Goal: Transaction & Acquisition: Purchase product/service

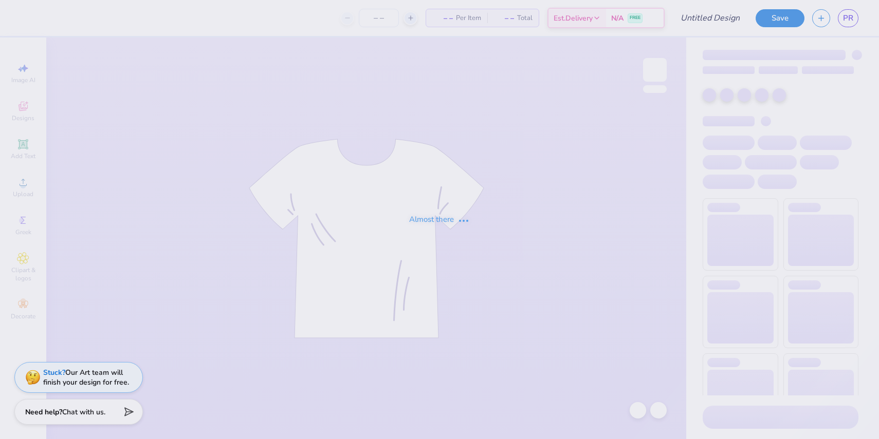
type input "[PERSON_NAME] sports bra"
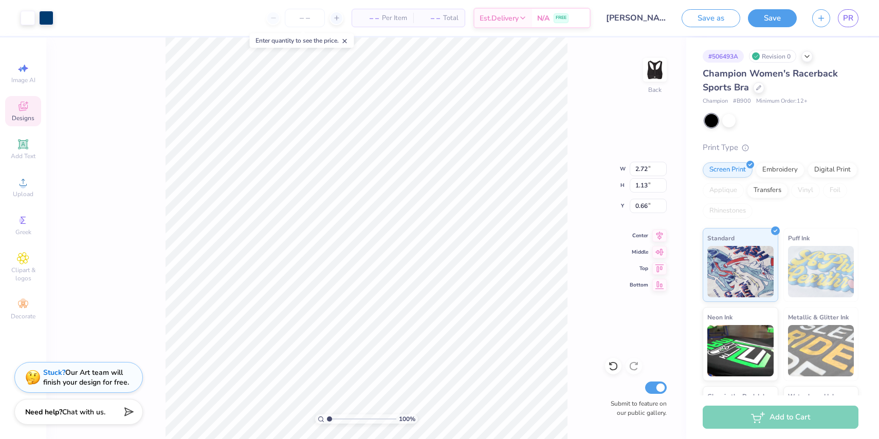
click at [567, 281] on div "100 % Back W 2.72 2.72 " H 1.13 1.13 " Y 0.66 0.66 " Center Middle Top Bottom S…" at bounding box center [366, 239] width 640 height 402
type input "0.84"
type input "0.85"
type input "0.46"
type input "1.18"
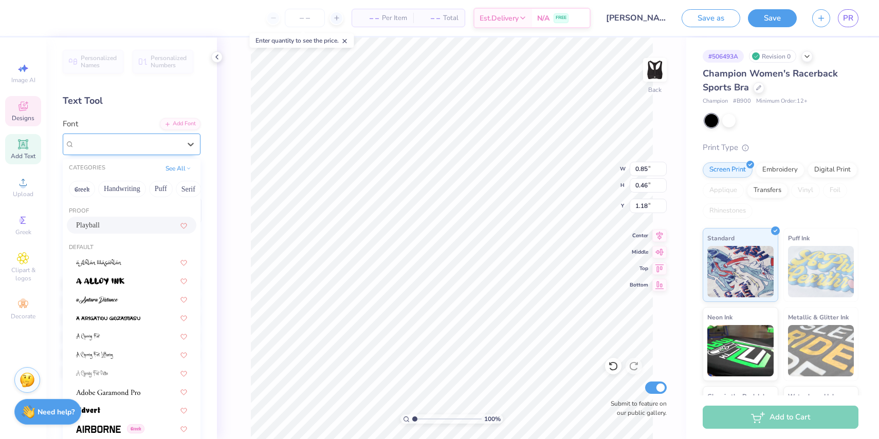
click at [106, 141] on div "Playball" at bounding box center [127, 144] width 108 height 16
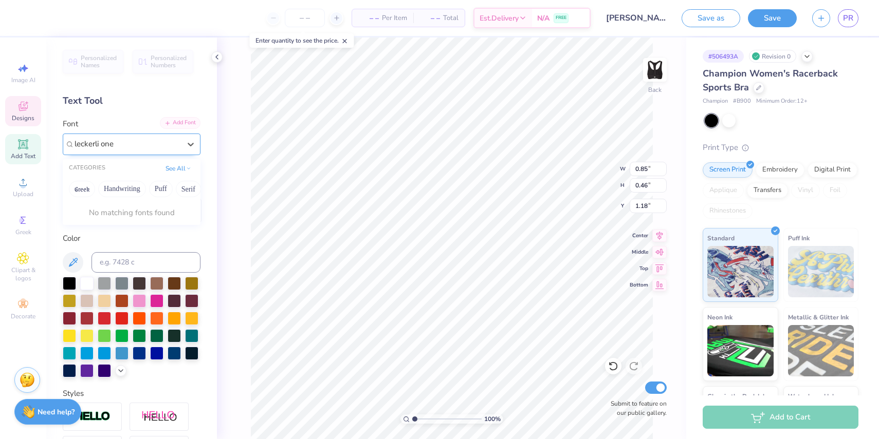
type input "leckerli one"
click at [186, 123] on div "Add Font" at bounding box center [180, 123] width 41 height 12
click at [175, 122] on div "Add Font" at bounding box center [180, 123] width 41 height 12
click at [170, 126] on div "Add Font" at bounding box center [180, 123] width 41 height 12
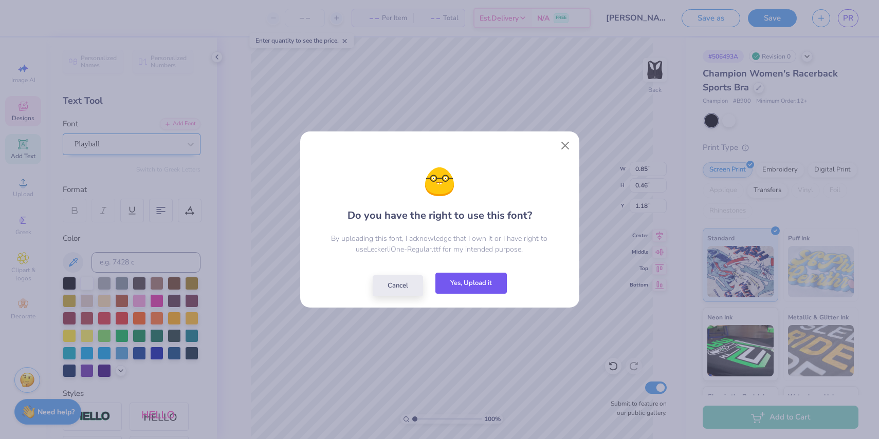
click at [454, 281] on button "Yes, Upload it" at bounding box center [470, 283] width 71 height 21
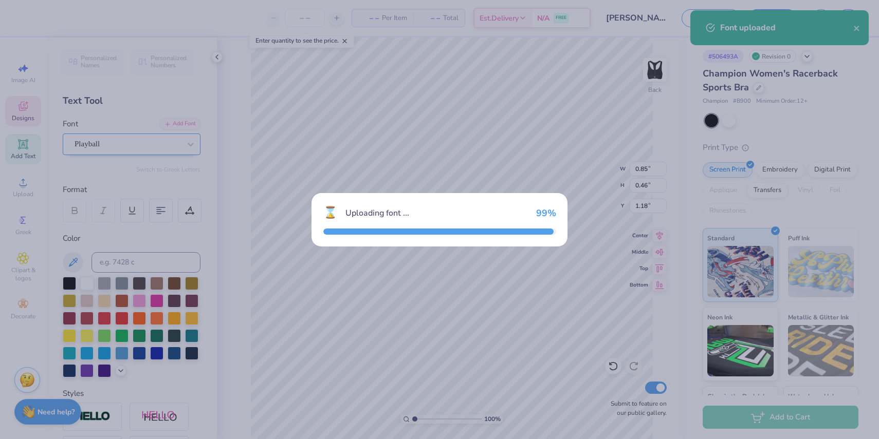
type input "0.48"
type input "1.16"
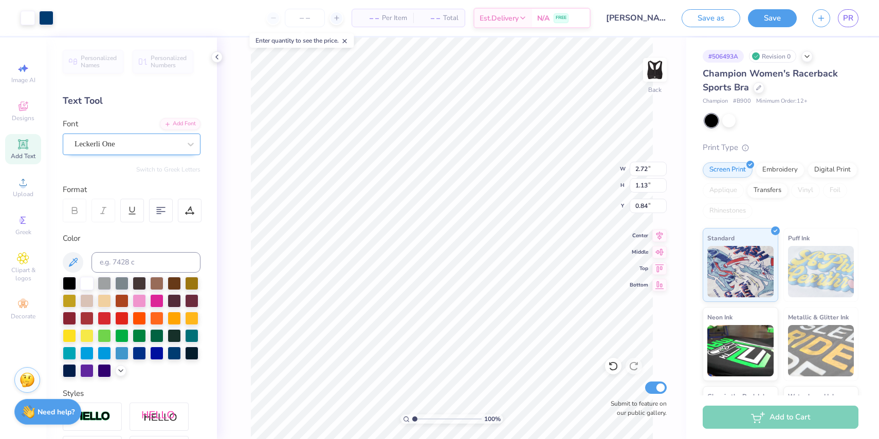
type input "4.50"
type input "1.88"
type input "6.33"
type input "2.64"
type input "1.97"
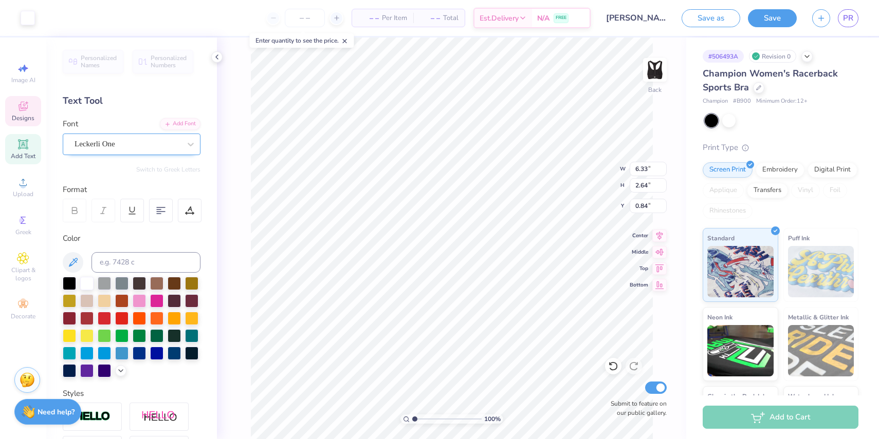
type input "1.13"
type input "4.11"
type input "5.83"
type input "2.14"
type input "3.60"
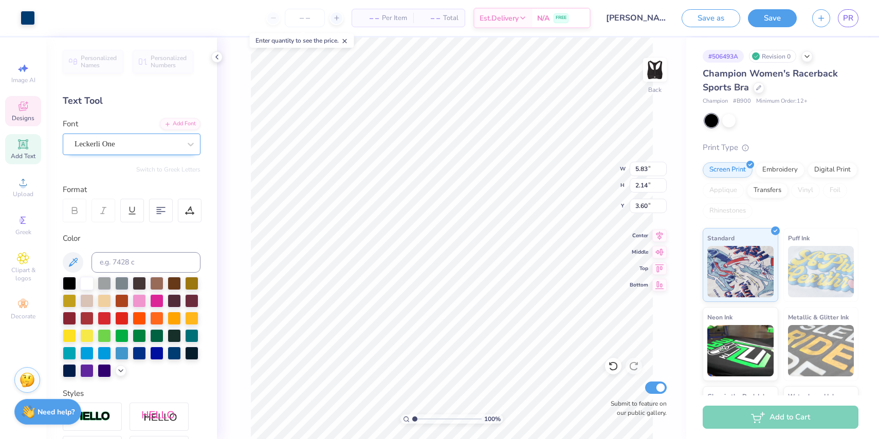
type input "6.26"
type input "2.57"
type input "0.87"
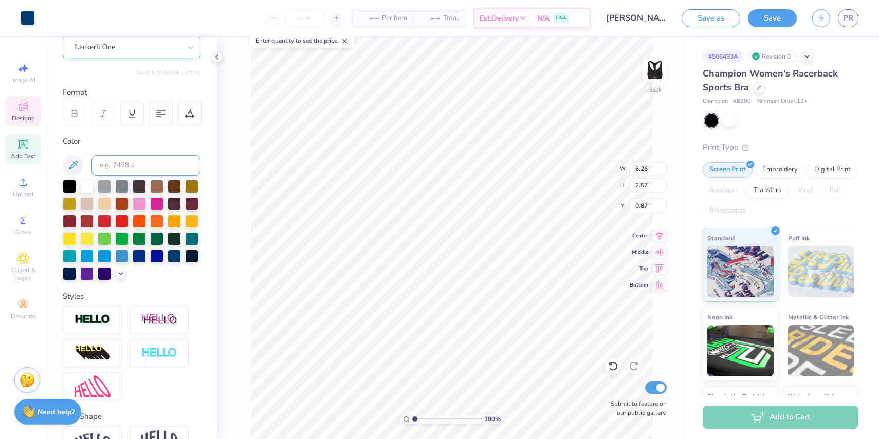
scroll to position [158, 0]
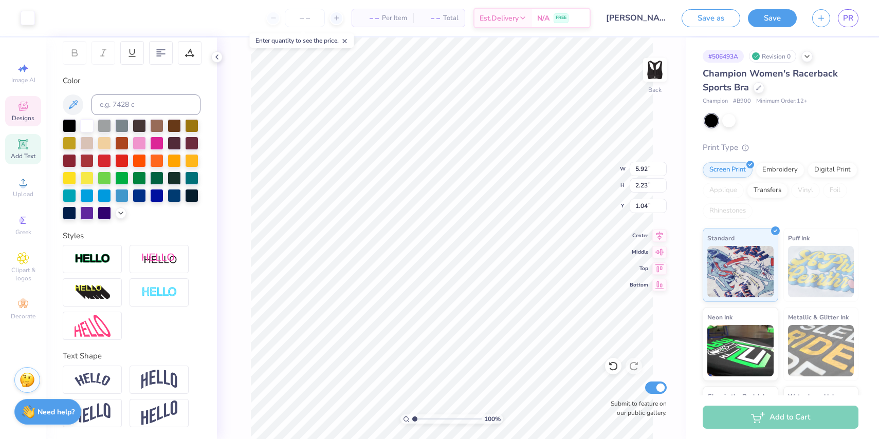
type input "1.02"
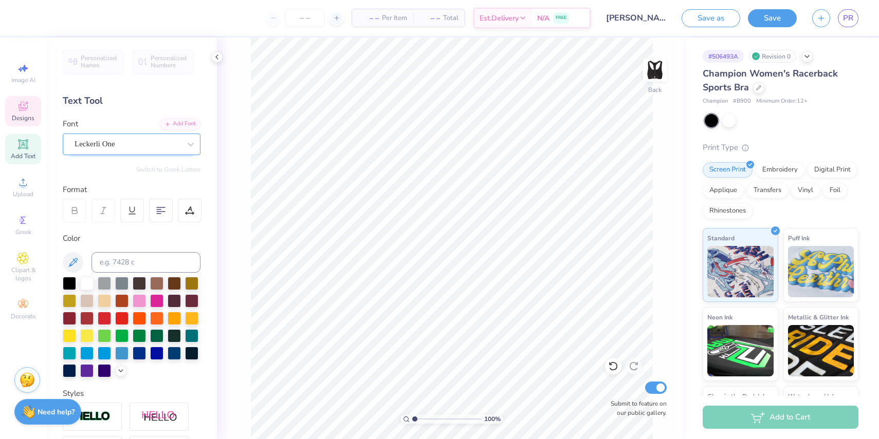
click at [29, 109] on icon at bounding box center [23, 106] width 12 height 12
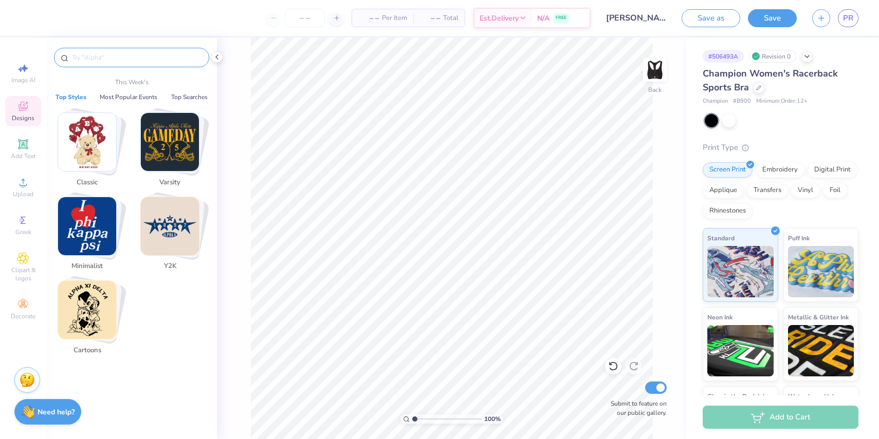
click at [105, 61] on input "text" at bounding box center [137, 57] width 132 height 10
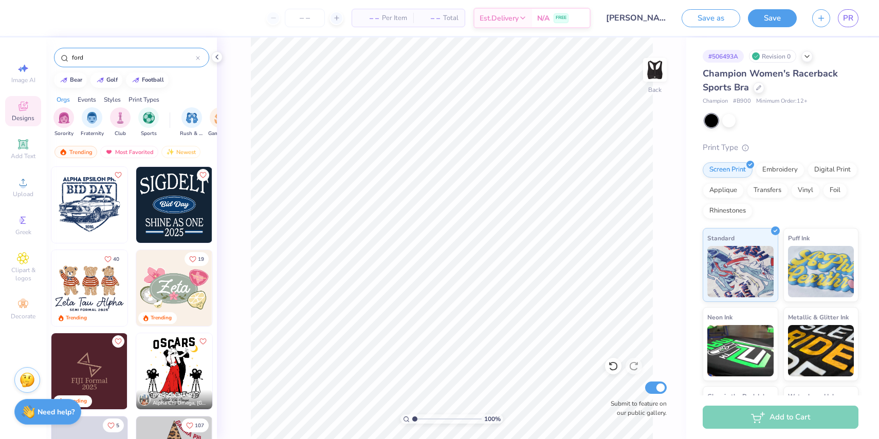
type input "ford"
click at [172, 208] on img at bounding box center [174, 205] width 76 height 76
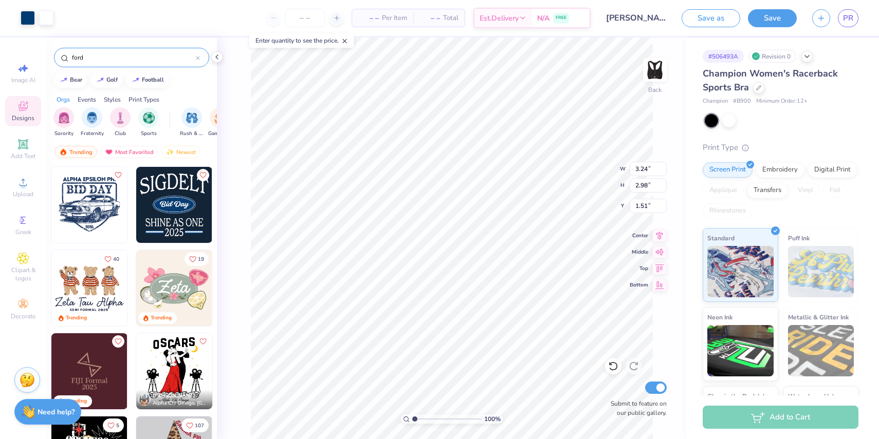
type input "1.51"
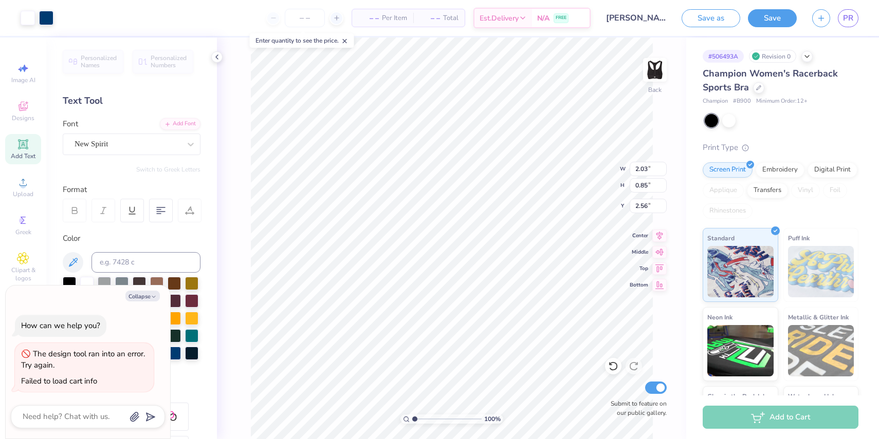
type textarea "x"
type input "0.99"
type textarea "x"
type input "5.95"
type input "2.48"
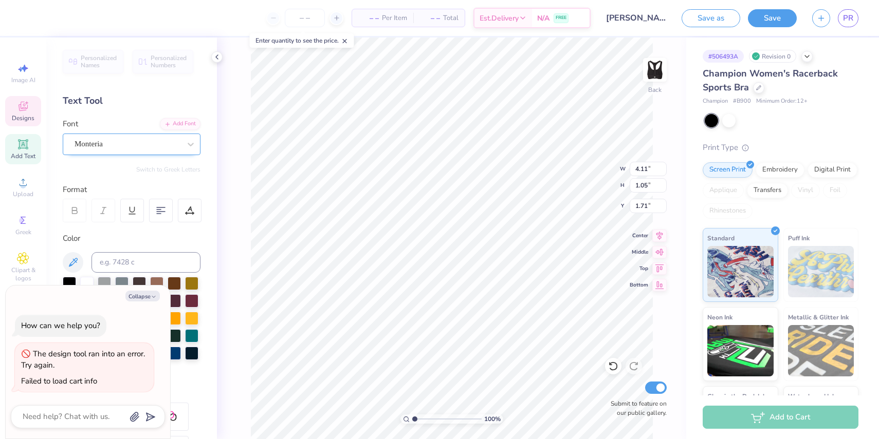
click at [170, 150] on div at bounding box center [127, 144] width 106 height 14
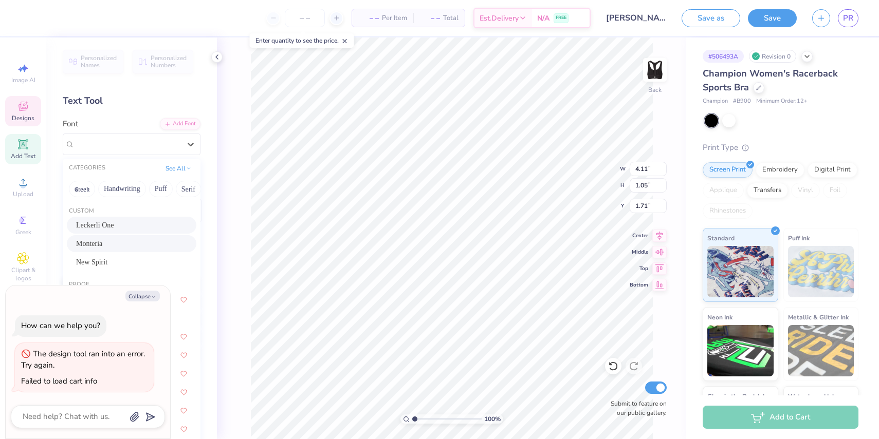
click at [119, 222] on div "Leckerli One" at bounding box center [131, 225] width 111 height 11
type textarea "x"
type input "4.50"
type input "1.23"
type input "1.62"
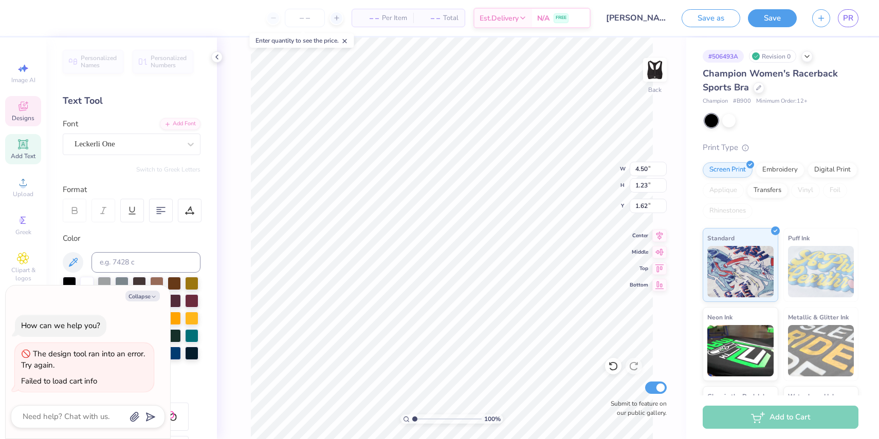
scroll to position [0, 1]
type textarea "x"
type textarea "Bid"
type textarea "x"
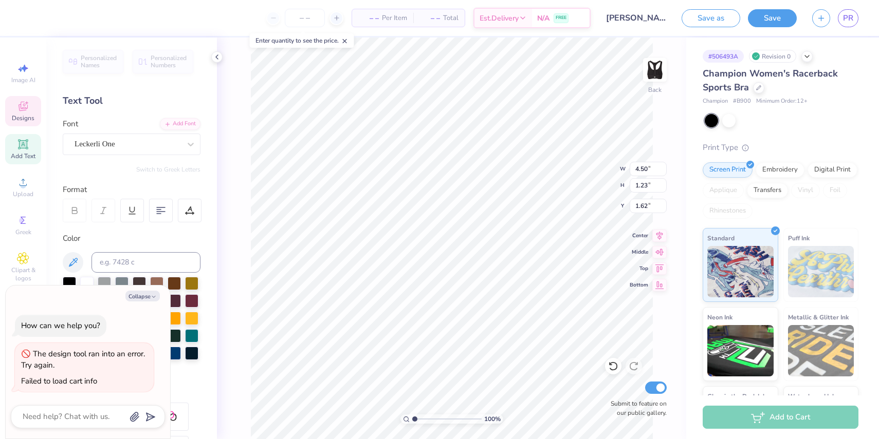
type textarea "Bid"
type textarea "x"
type textarea "Bi"
type textarea "x"
type textarea "B"
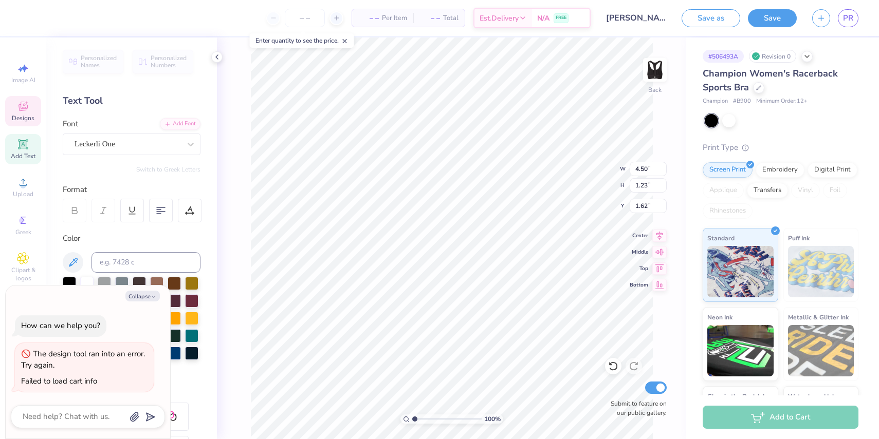
type textarea "x"
type textarea "Fd"
type textarea "x"
type textarea "F"
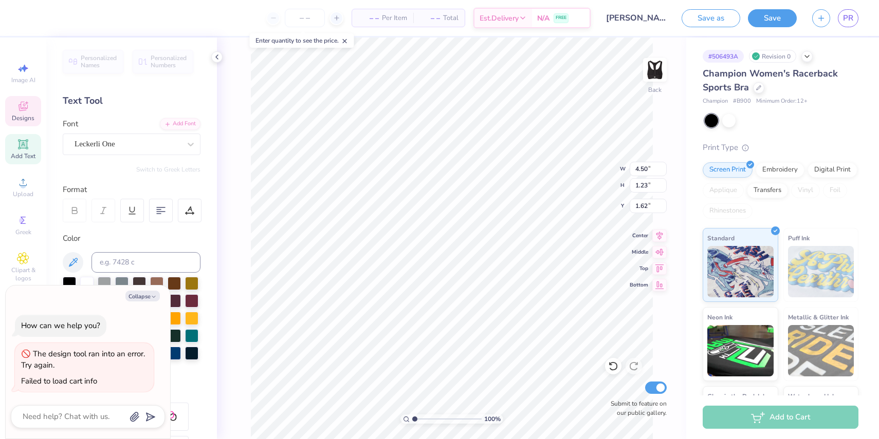
type textarea "x"
type textarea "FD"
type textarea "x"
type input "0.77"
click at [143, 295] on button "Collapse" at bounding box center [142, 296] width 34 height 11
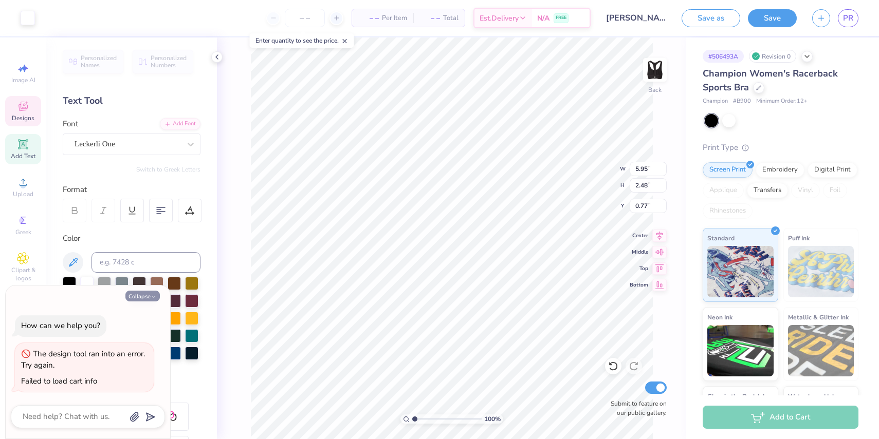
type textarea "x"
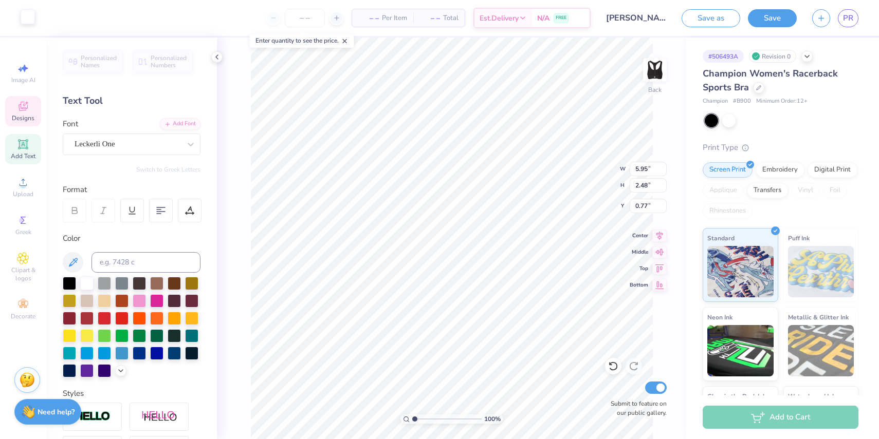
click at [29, 18] on div at bounding box center [28, 17] width 14 height 14
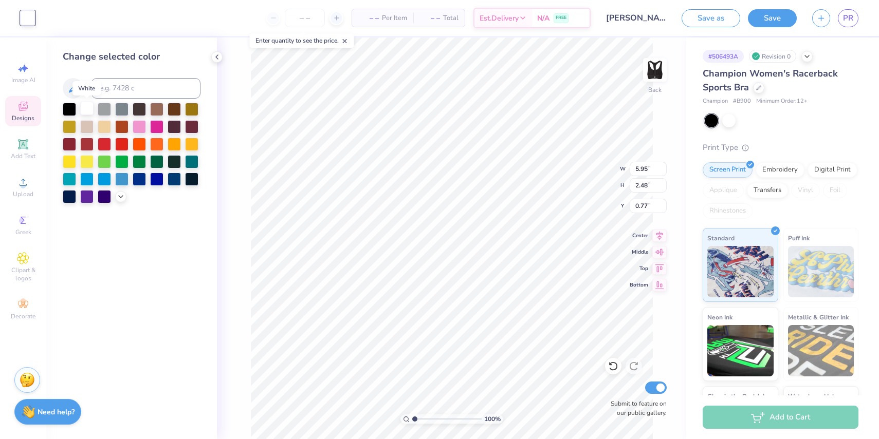
click at [89, 111] on div at bounding box center [86, 108] width 13 height 13
type input "5.87"
type input "2.45"
type input "5.95"
type input "2.48"
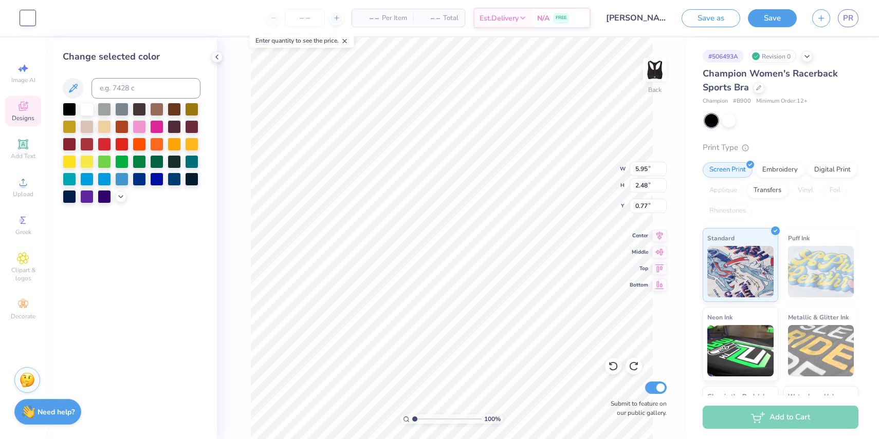
type input "0.99"
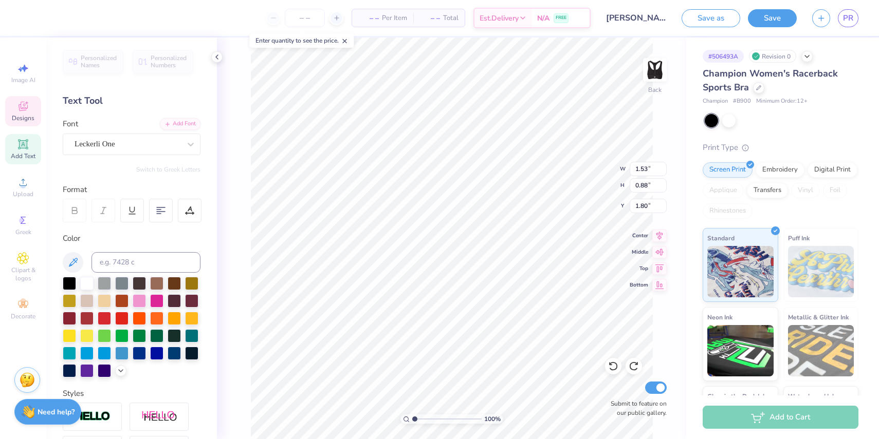
type input "2.21"
type input "1.27"
type input "1.60"
type input "2.21"
type input "1.27"
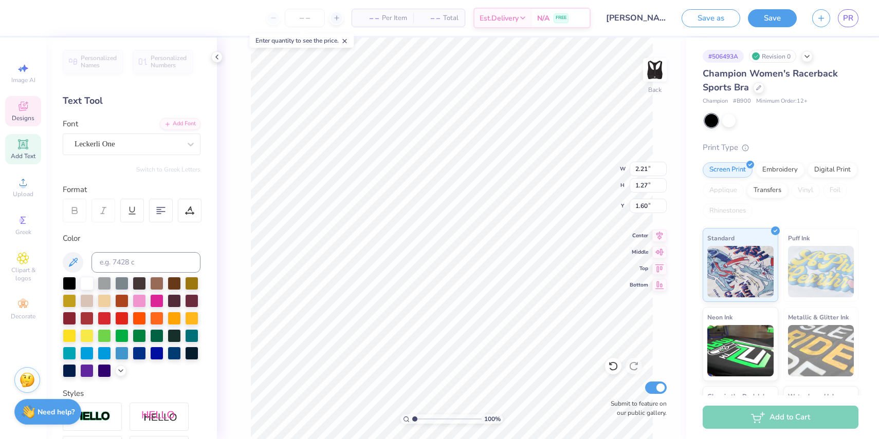
type input "3.97"
type input "5.67"
type input "2.36"
type input "5.95"
type input "2.48"
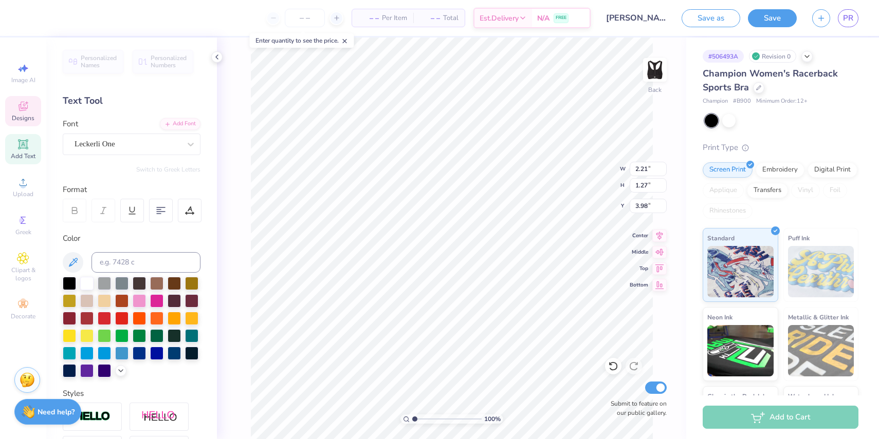
type input "1.60"
type input "3.58"
type input "1.49"
type input "1.14"
type input "1.35"
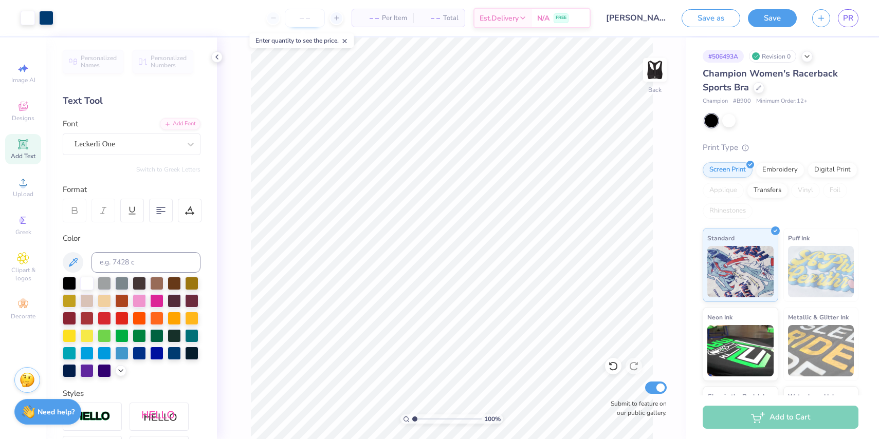
click at [310, 22] on input "number" at bounding box center [305, 18] width 40 height 18
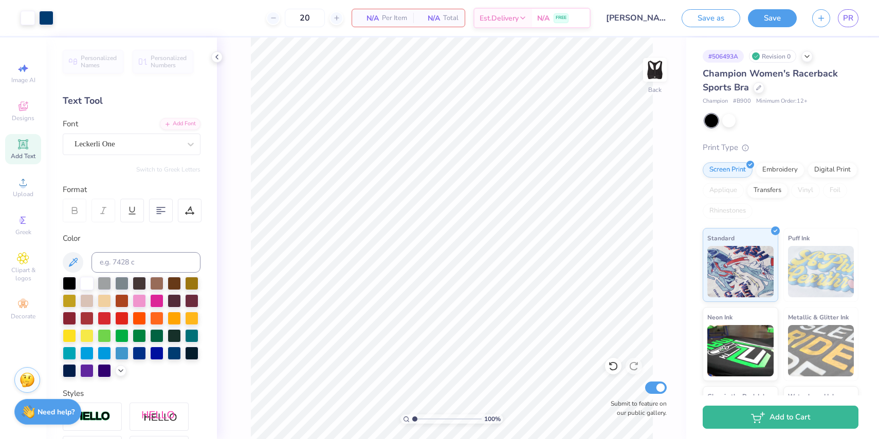
type input "20"
click at [217, 55] on polyline at bounding box center [217, 57] width 2 height 4
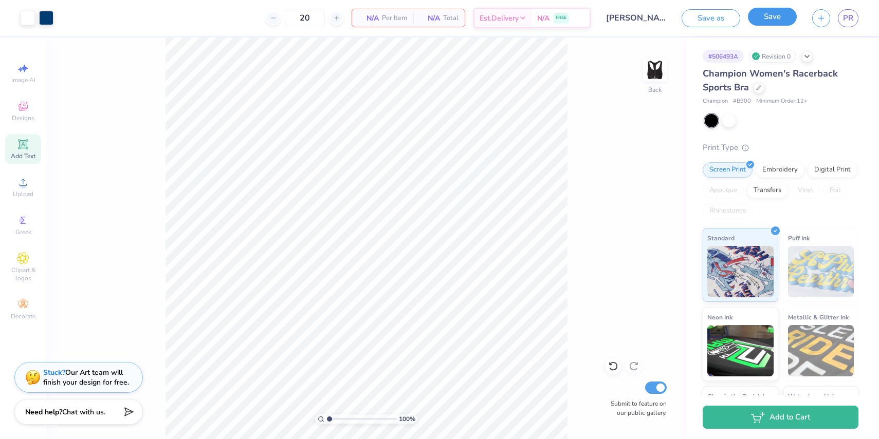
click at [775, 18] on button "Save" at bounding box center [772, 17] width 49 height 18
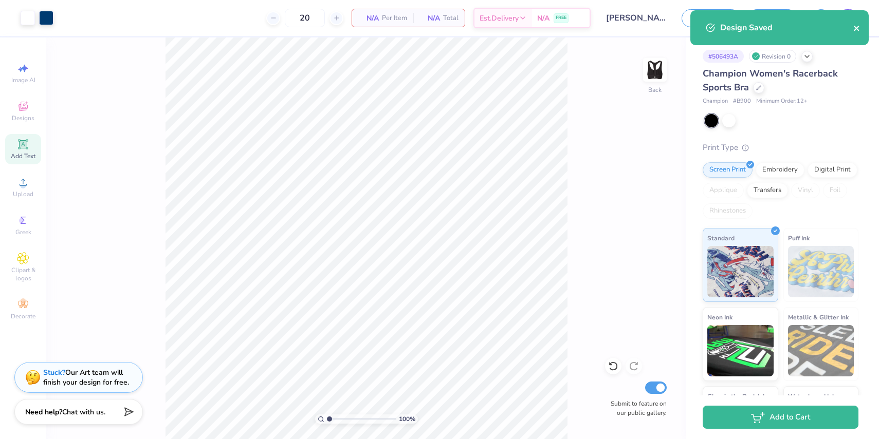
click at [858, 28] on icon "close" at bounding box center [856, 28] width 7 height 8
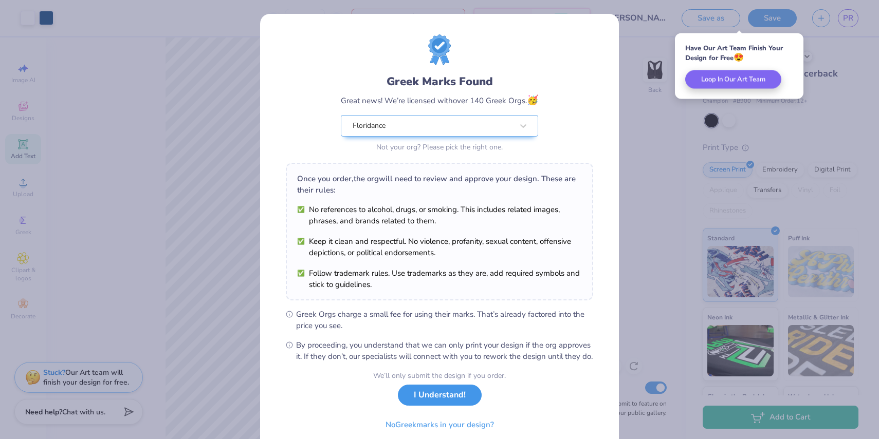
click at [459, 406] on button "I Understand!" at bounding box center [440, 395] width 84 height 21
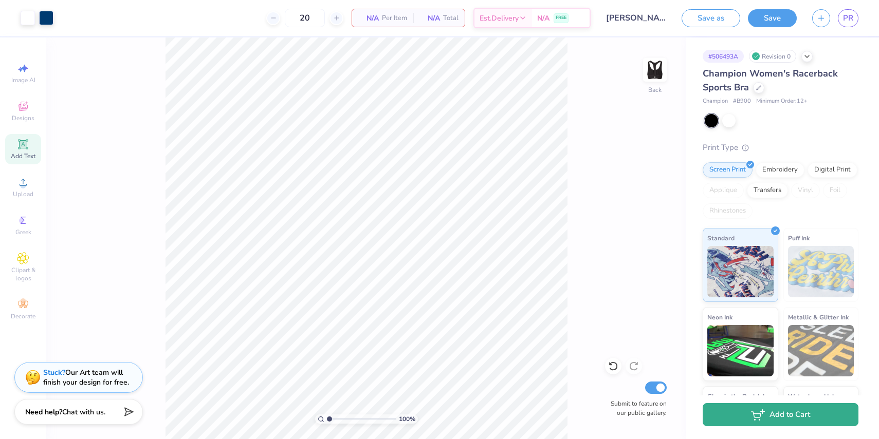
click at [751, 420] on icon "button" at bounding box center [758, 414] width 14 height 11
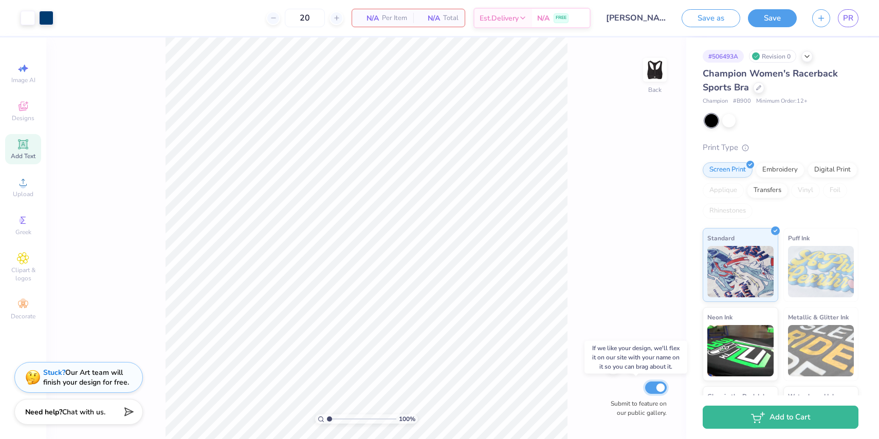
click at [657, 389] on input "Submit to feature on our public gallery." at bounding box center [656, 388] width 22 height 12
checkbox input "false"
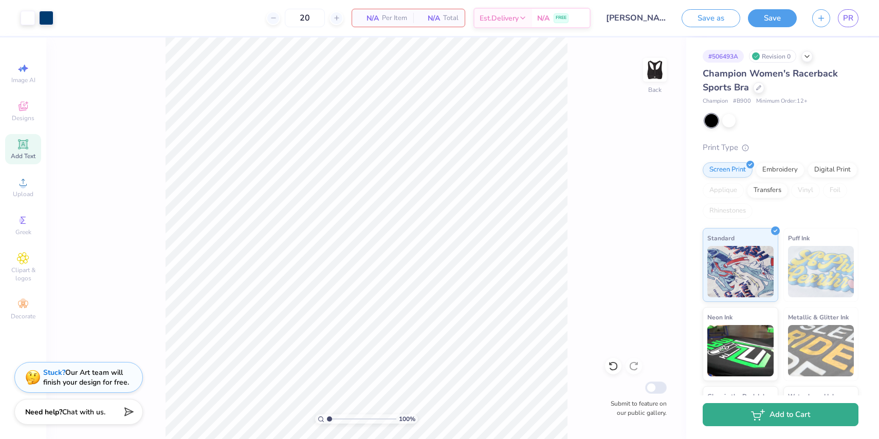
click at [739, 416] on button "Add to Cart" at bounding box center [780, 414] width 156 height 23
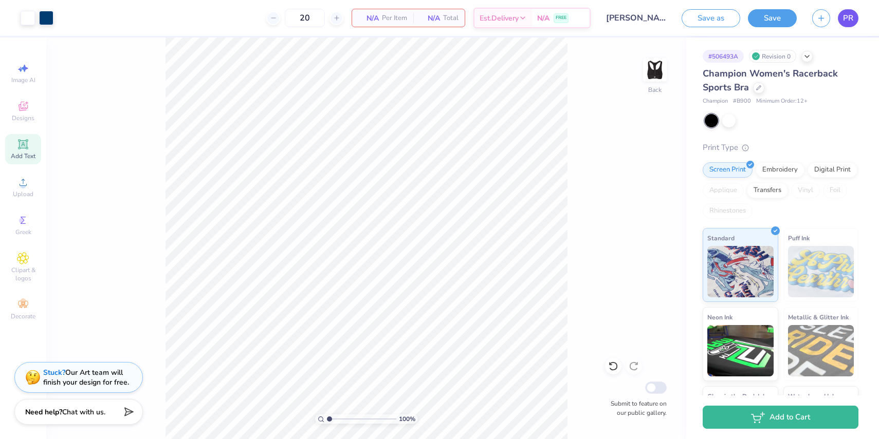
click at [848, 18] on span "PR" at bounding box center [848, 18] width 10 height 12
click at [721, 20] on button "Save as" at bounding box center [710, 17] width 59 height 18
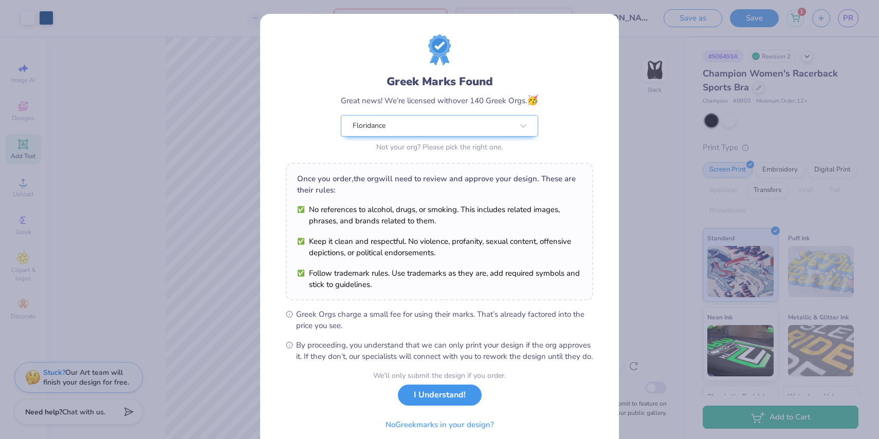
click at [444, 401] on button "I Understand!" at bounding box center [440, 395] width 84 height 21
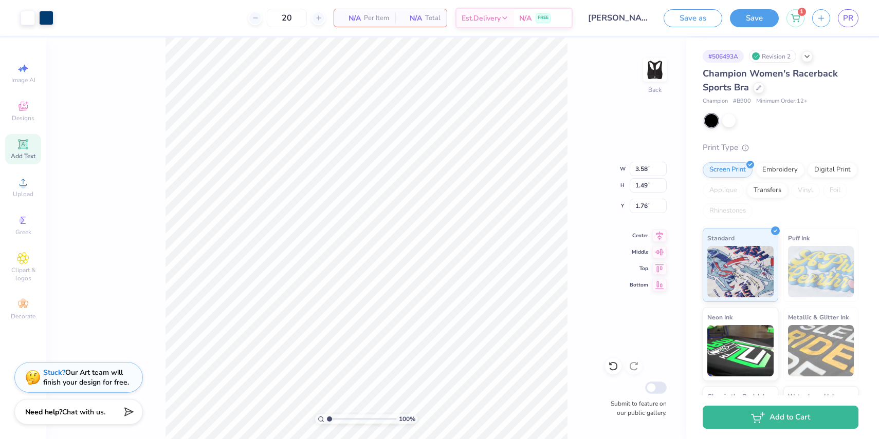
type input "1.35"
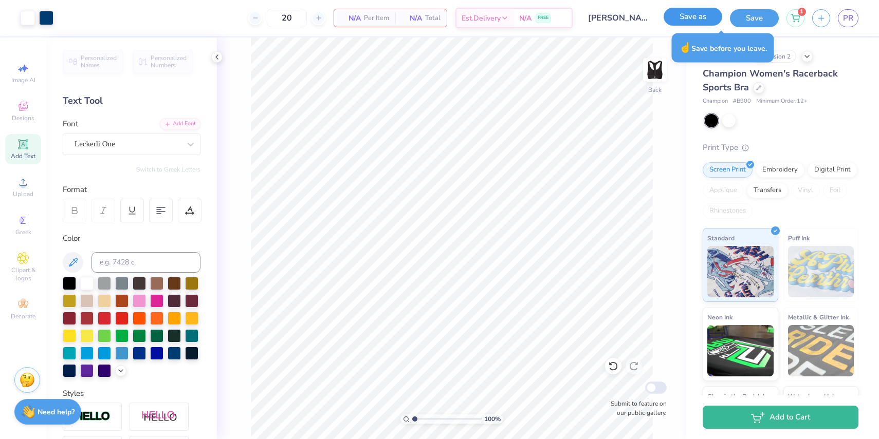
click at [681, 17] on button "Save as" at bounding box center [692, 17] width 59 height 18
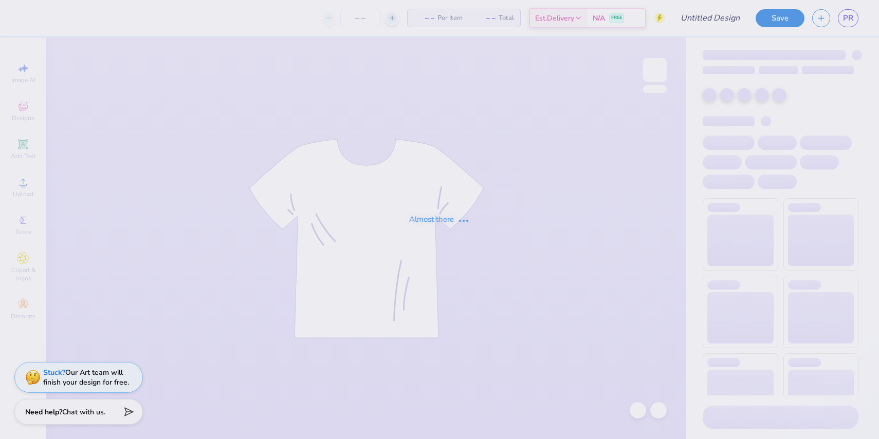
type input "[PERSON_NAME] sports bra"
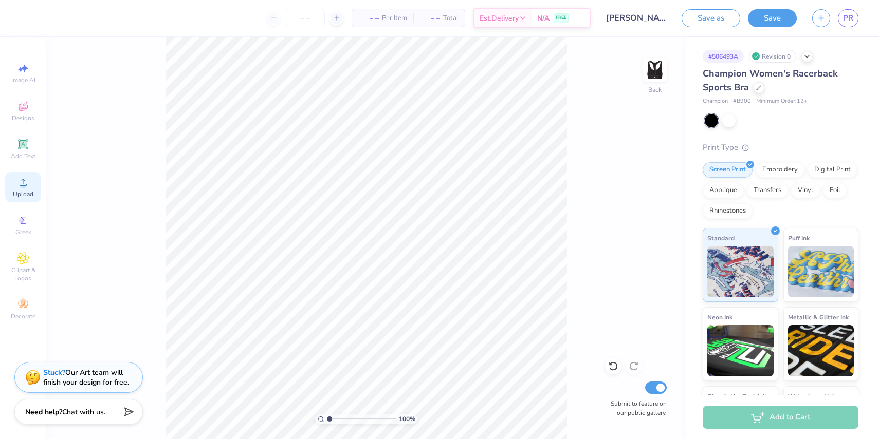
click at [25, 191] on span "Upload" at bounding box center [23, 194] width 21 height 8
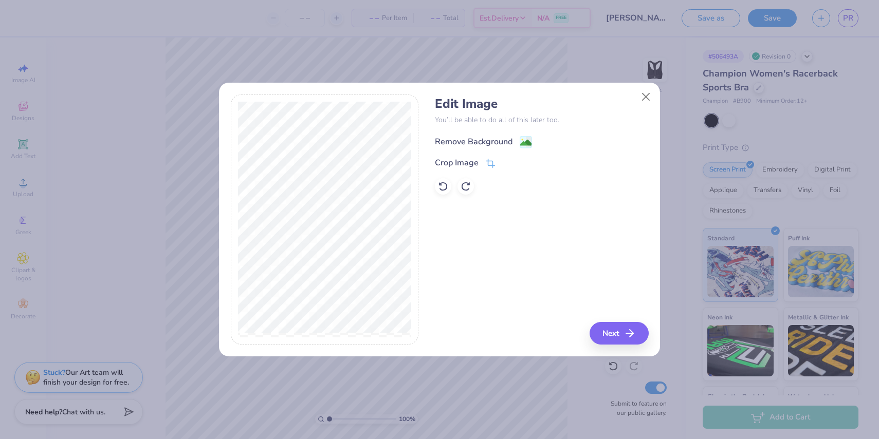
click at [526, 140] on image at bounding box center [525, 142] width 11 height 11
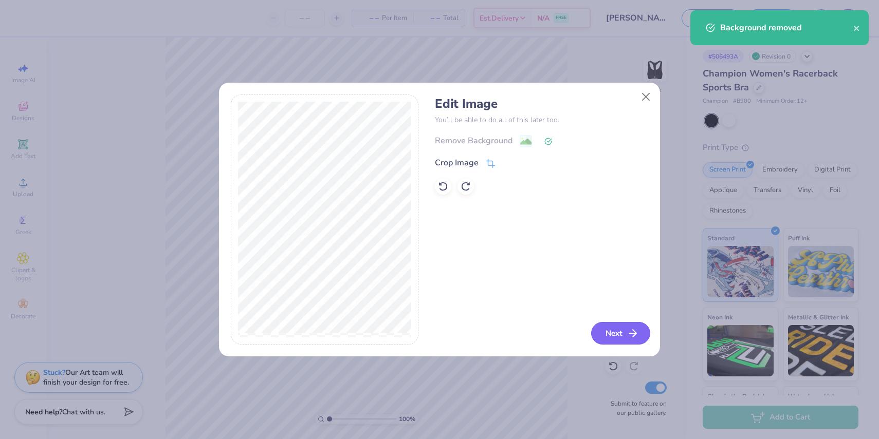
click at [624, 332] on button "Next" at bounding box center [620, 333] width 59 height 23
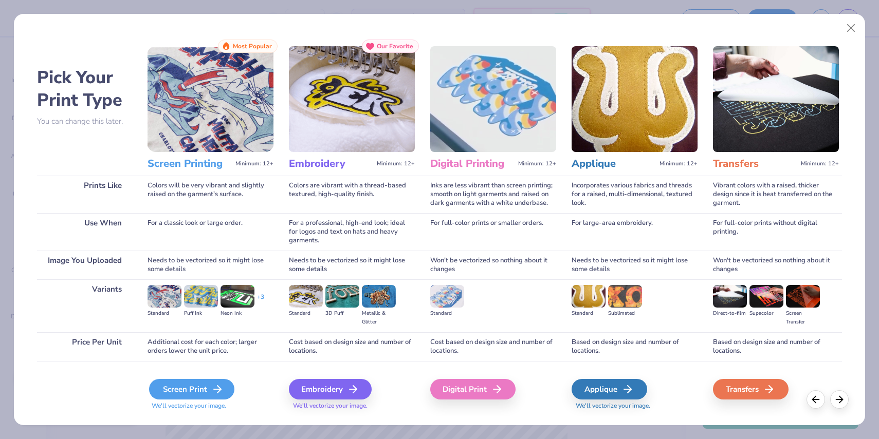
click at [196, 386] on div "Screen Print" at bounding box center [191, 389] width 85 height 21
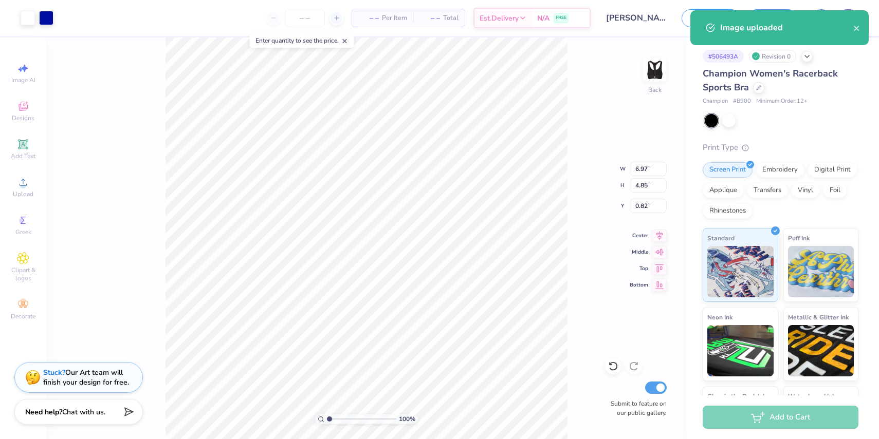
type input "3.96"
type input "2.76"
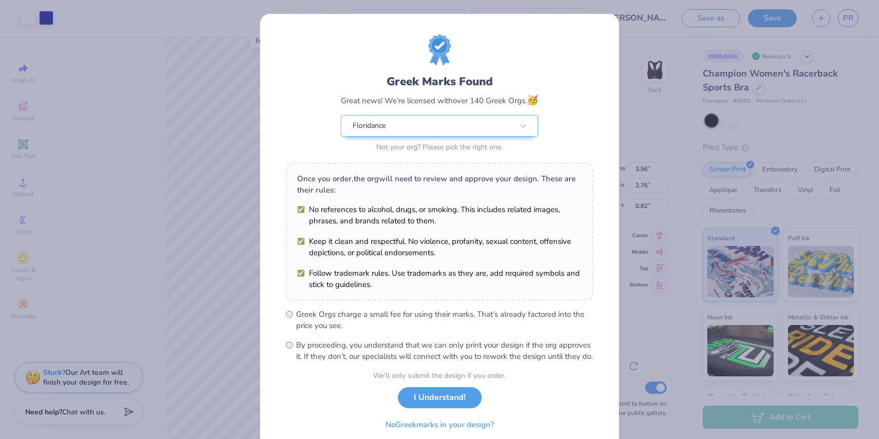
click at [341, 307] on div "Greek Marks Found Great news! We’re licensed with over 140 Greek Orgs. 🥳 Florid…" at bounding box center [439, 198] width 307 height 328
click at [421, 406] on button "I Understand!" at bounding box center [440, 395] width 84 height 21
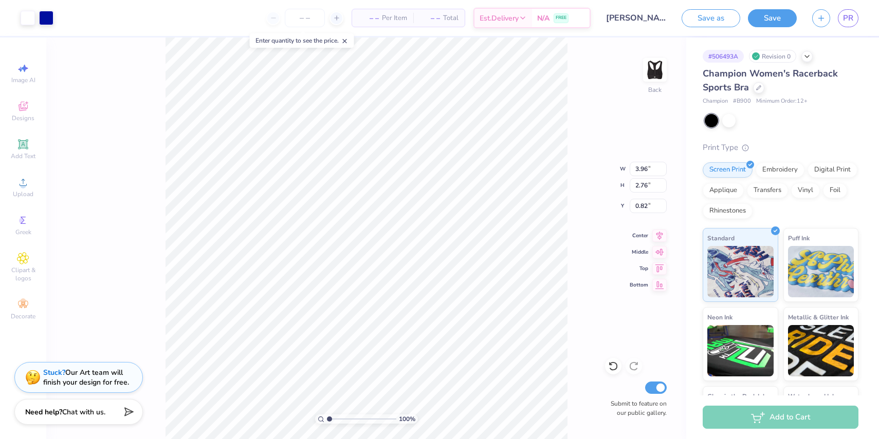
type input "0.50"
type input "2.23"
type input "1.55"
type input "1.70"
type input "1.45"
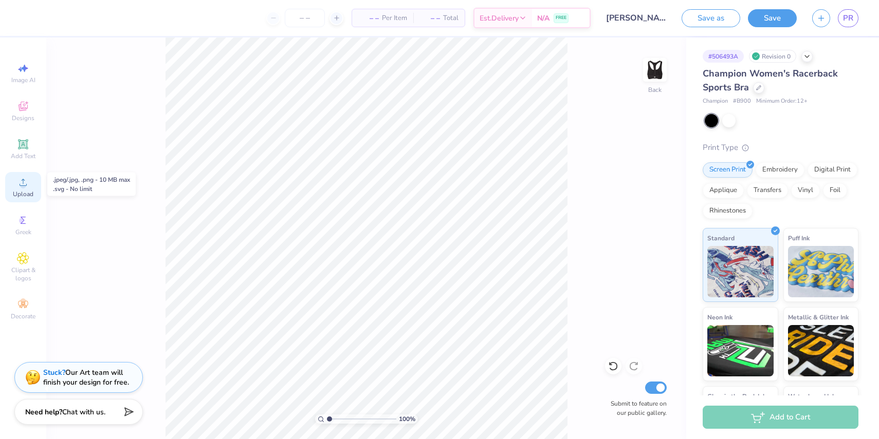
click at [27, 180] on icon at bounding box center [23, 182] width 12 height 12
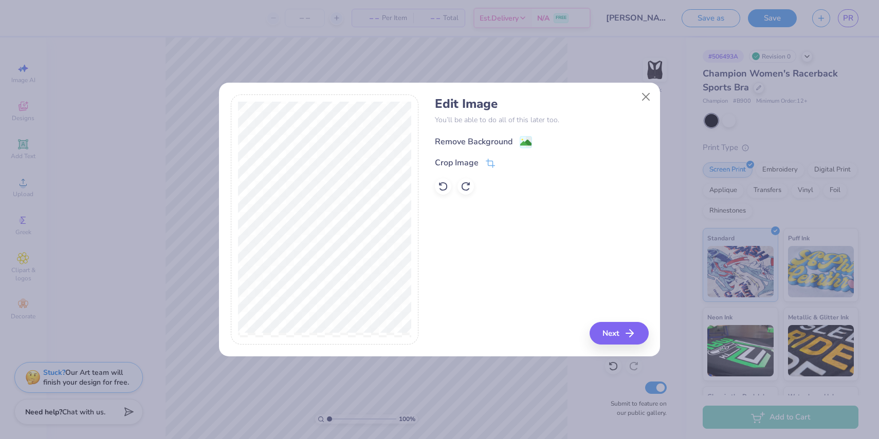
click at [527, 138] on image at bounding box center [525, 142] width 11 height 11
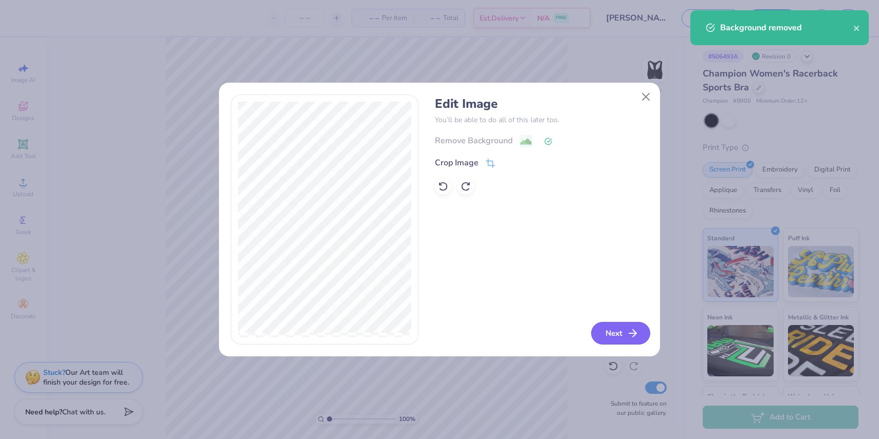
click at [616, 335] on button "Next" at bounding box center [620, 333] width 59 height 23
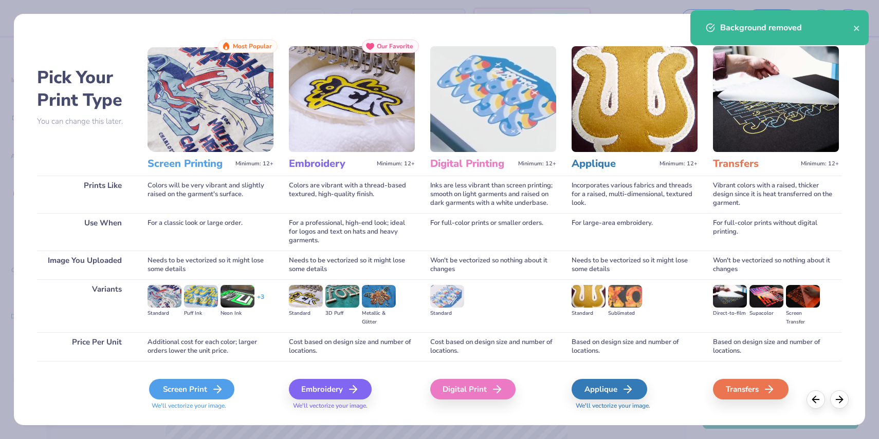
click at [172, 399] on div "Screen Print" at bounding box center [191, 389] width 85 height 21
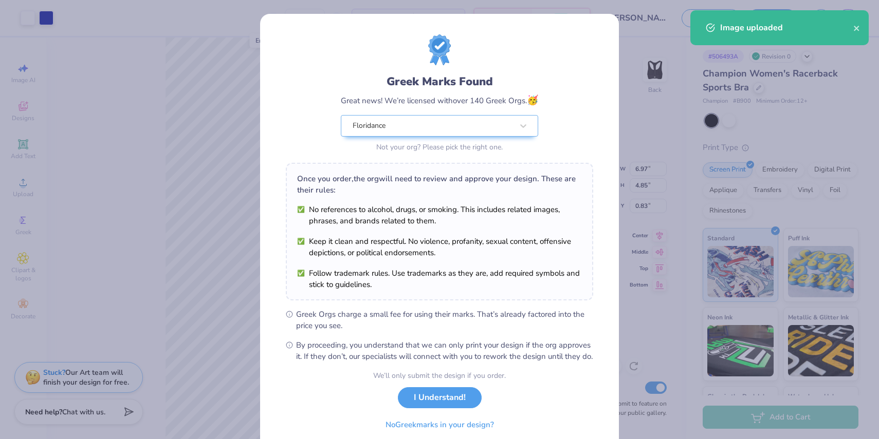
click at [289, 257] on body "Art colors – – Per Item – – Total Est. Delivery N/A FREE Design Title Fd ford s…" at bounding box center [439, 219] width 879 height 439
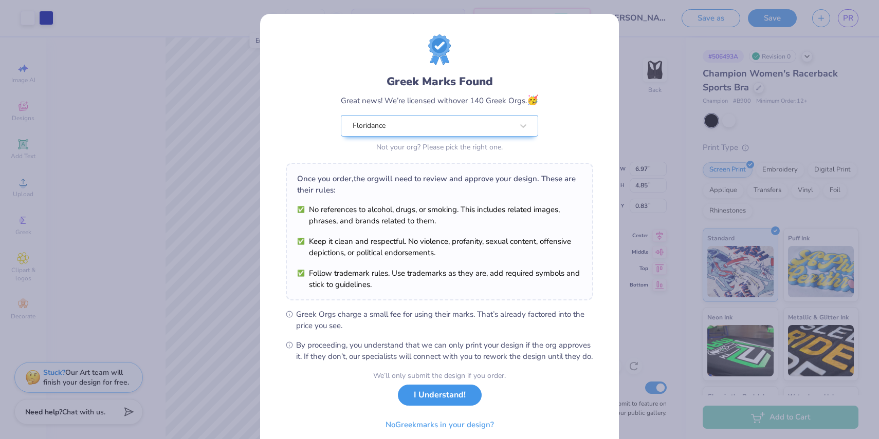
click at [449, 406] on button "I Understand!" at bounding box center [440, 395] width 84 height 21
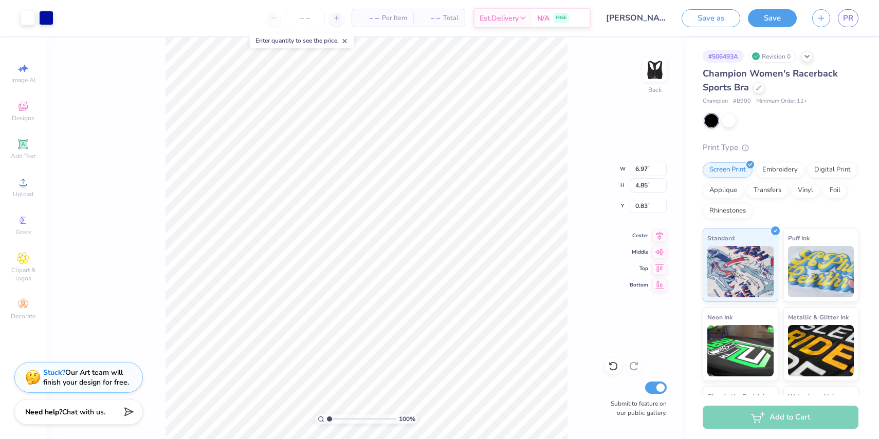
type input "3.86"
type input "2.69"
type input "1.66"
type input "2.46"
type input "1.71"
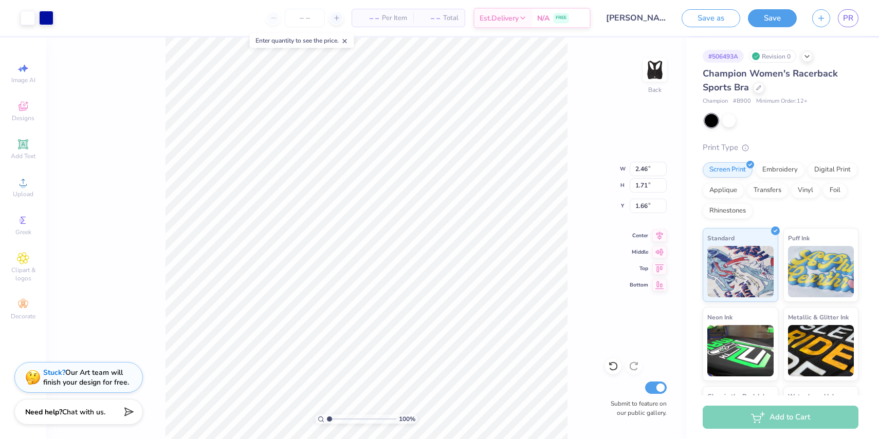
type input "2.14"
type input "0.89"
type input "1.29"
click at [32, 190] on div "Upload" at bounding box center [23, 187] width 36 height 30
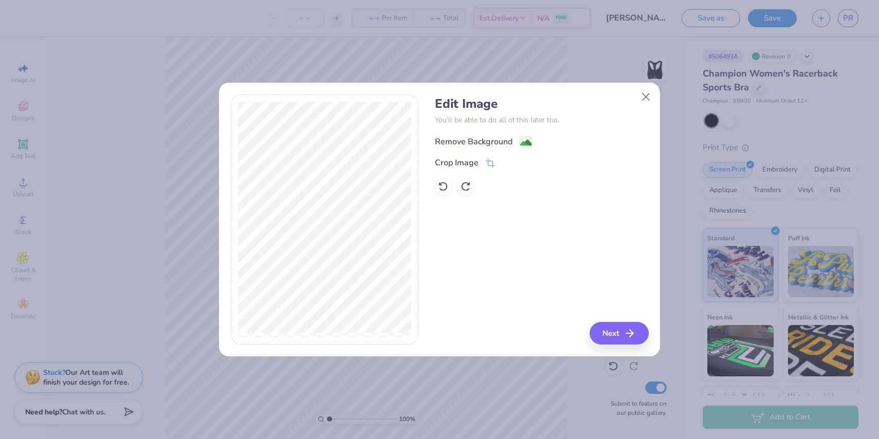
click at [524, 146] on image at bounding box center [525, 142] width 11 height 11
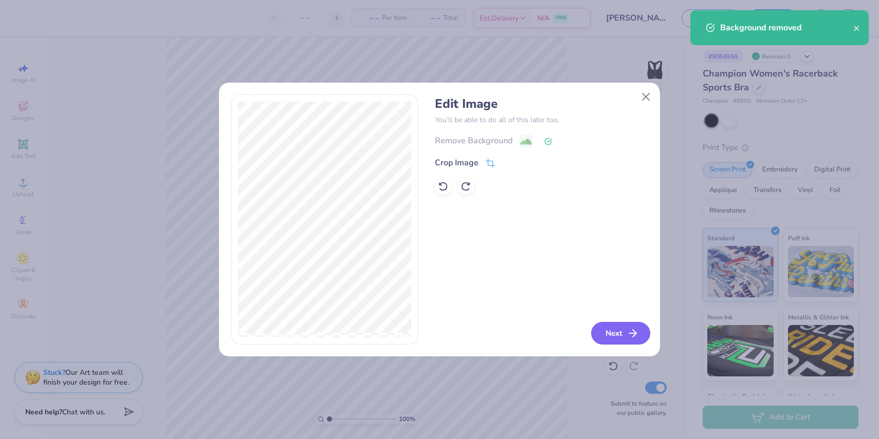
click at [621, 333] on button "Next" at bounding box center [620, 333] width 59 height 23
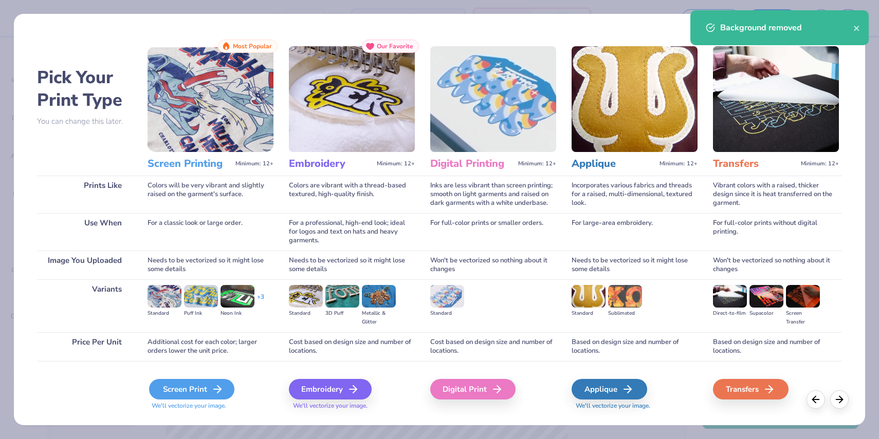
click at [183, 390] on div "Screen Print" at bounding box center [191, 389] width 85 height 21
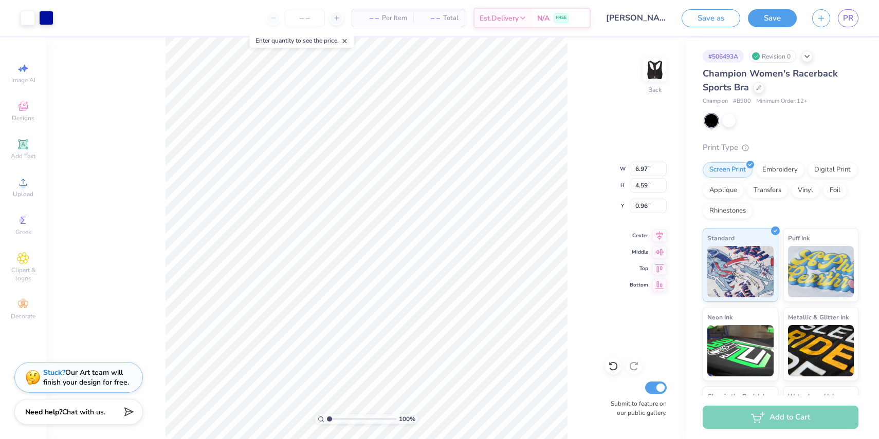
type input "2.45"
type input "1.61"
type input "1.39"
type input "2.02"
type input "1.33"
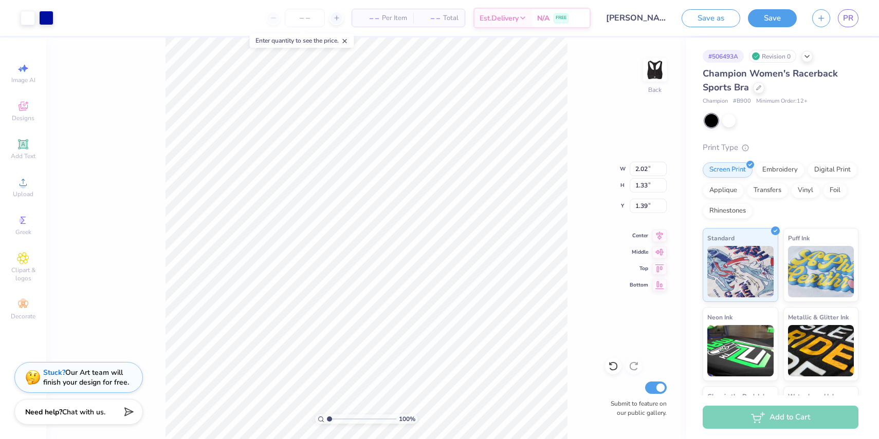
type input "1.67"
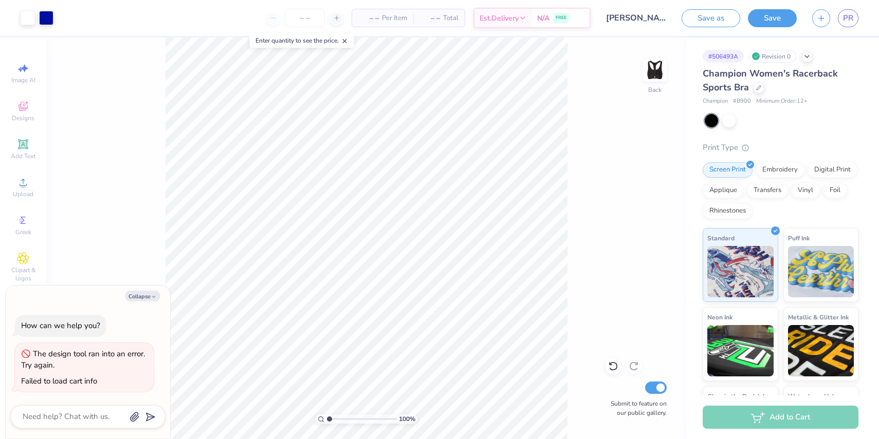
type textarea "x"
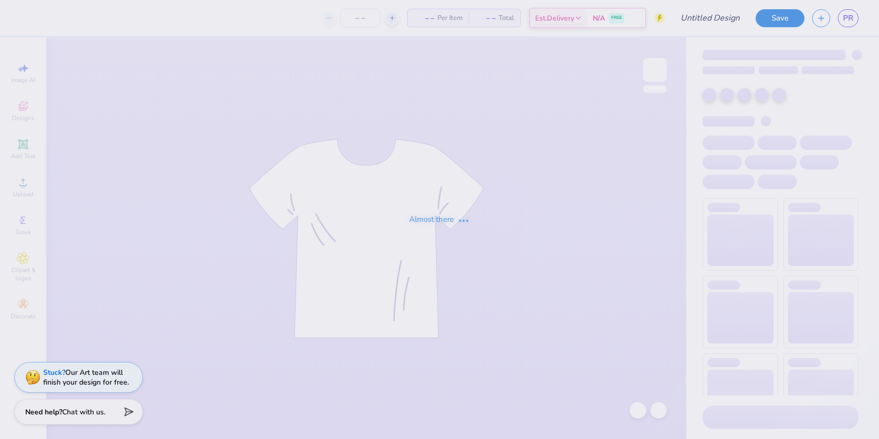
type input "[PERSON_NAME] sports bra"
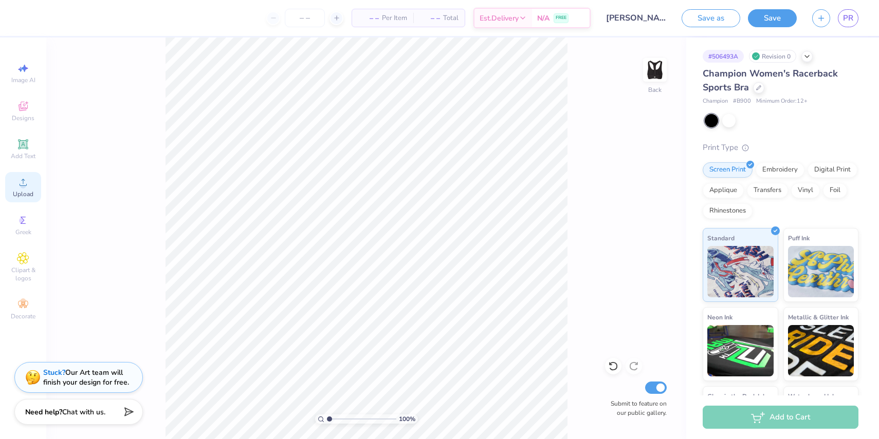
click at [24, 190] on span "Upload" at bounding box center [23, 194] width 21 height 8
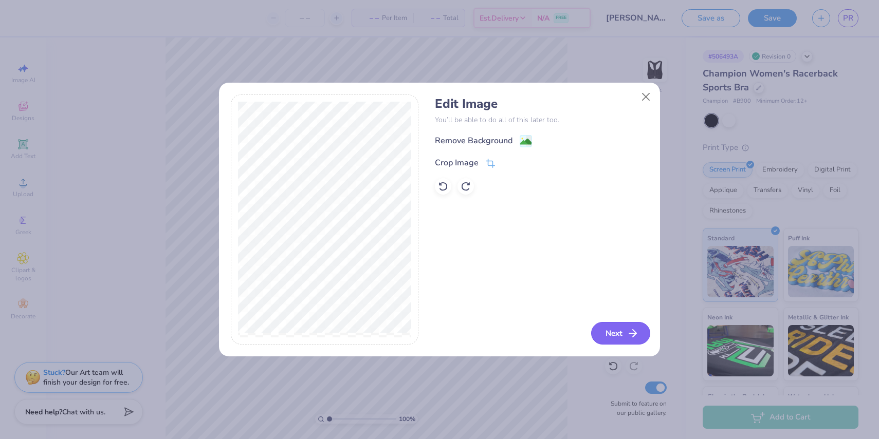
click at [616, 328] on button "Next" at bounding box center [620, 333] width 59 height 23
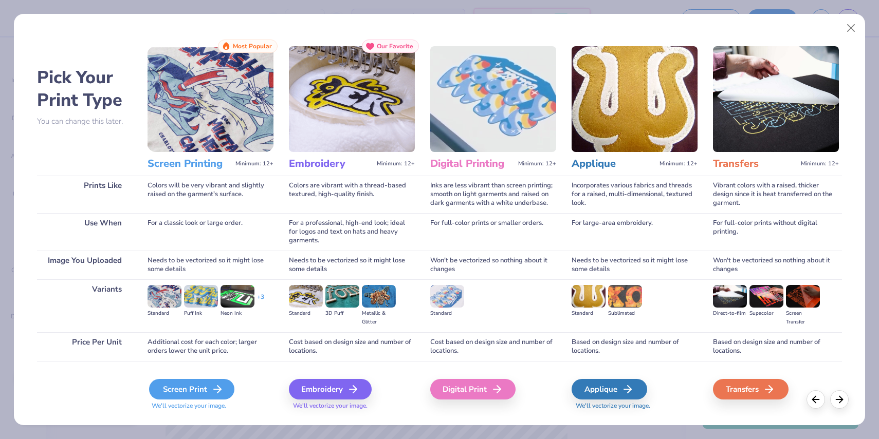
click at [193, 393] on div "Screen Print" at bounding box center [191, 389] width 85 height 21
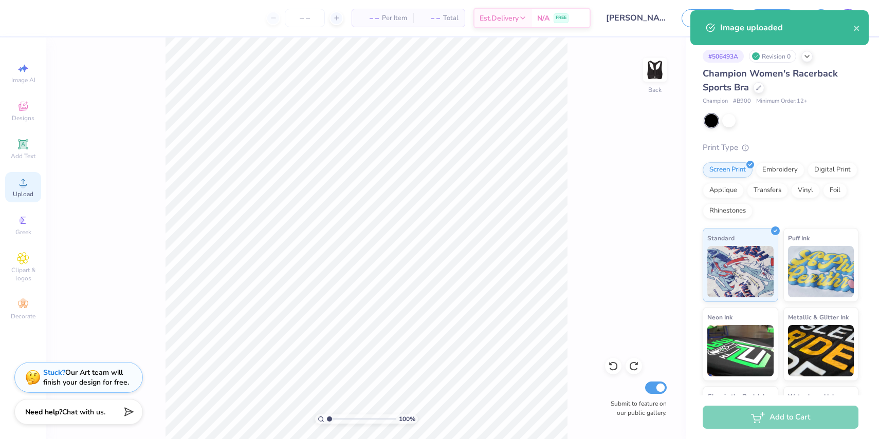
click at [28, 189] on div "Upload" at bounding box center [23, 187] width 36 height 30
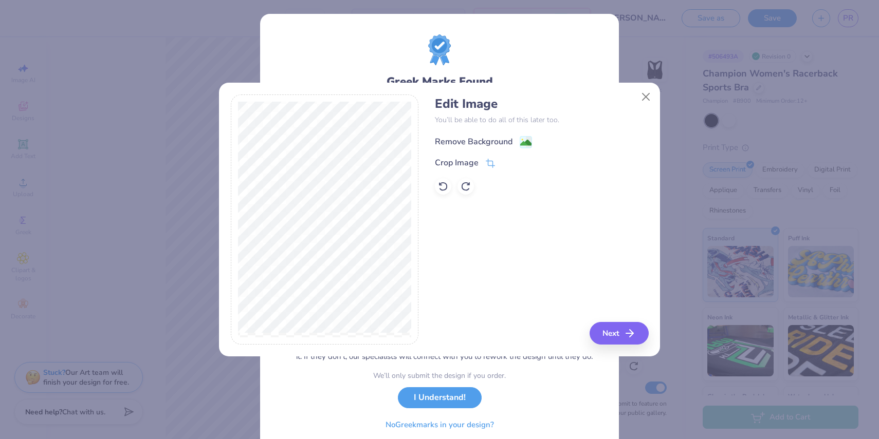
click at [475, 142] on div "Remove Background" at bounding box center [474, 142] width 78 height 12
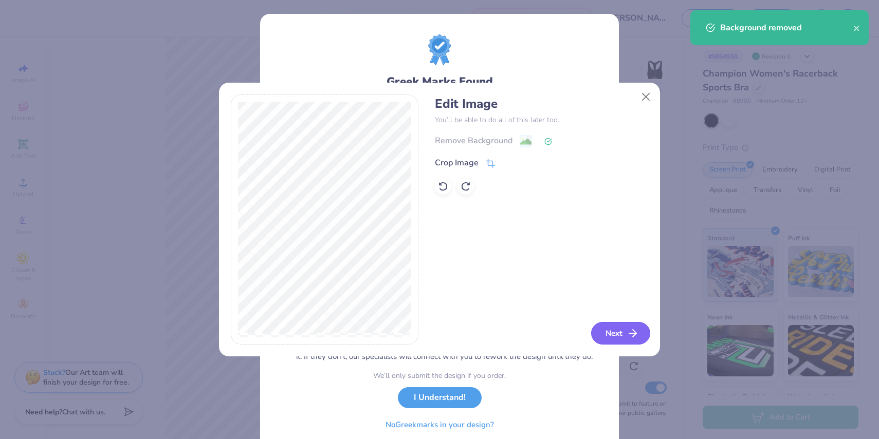
click at [630, 334] on icon "button" at bounding box center [632, 333] width 12 height 12
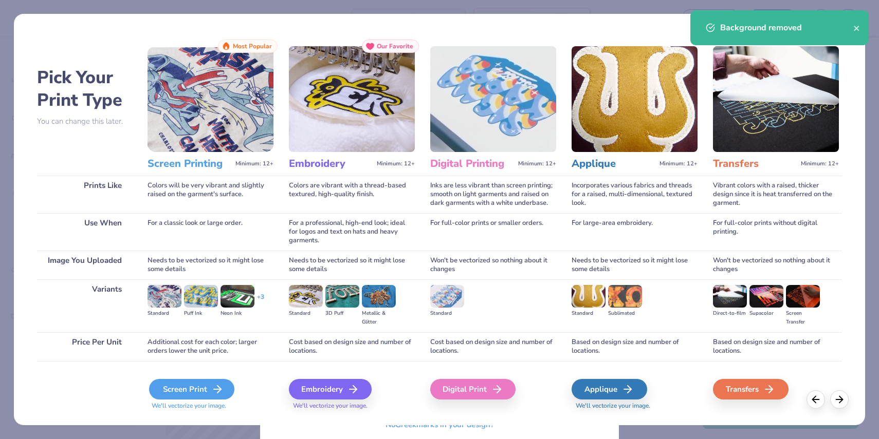
click at [204, 397] on div "Screen Print" at bounding box center [191, 389] width 85 height 21
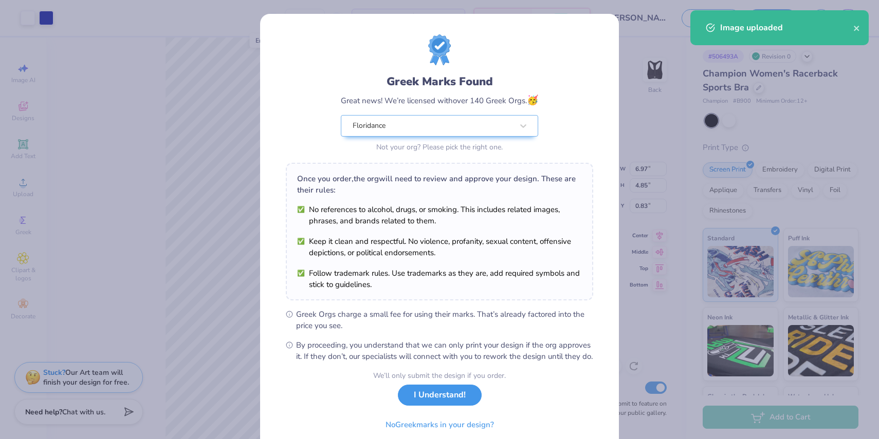
click at [426, 406] on button "I Understand!" at bounding box center [440, 395] width 84 height 21
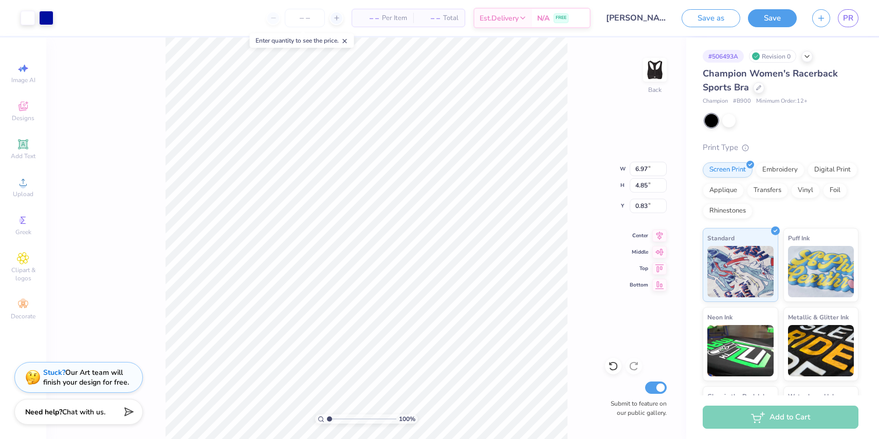
type input "2.73"
type input "1.90"
type input "0.82"
type input "1.87"
type input "1.30"
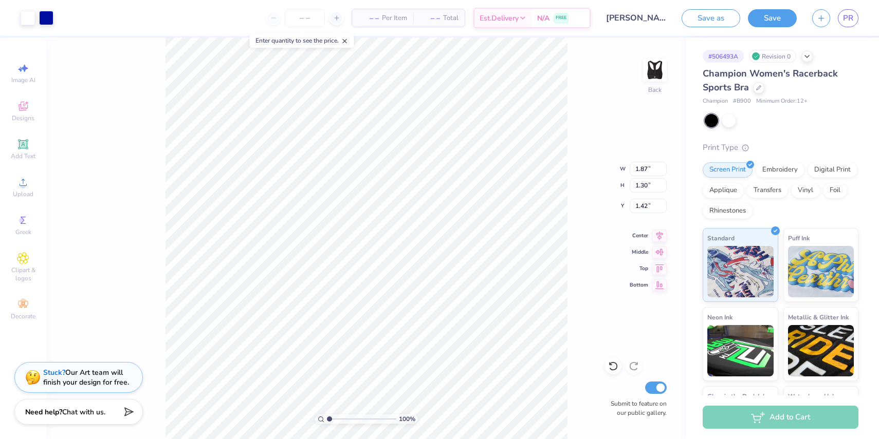
type input "1.10"
click at [568, 305] on div "100 % Back W 1.87 1.87 " H 1.30 1.30 " Y 1.10 1.10 " Center Middle Top Bottom S…" at bounding box center [366, 239] width 640 height 402
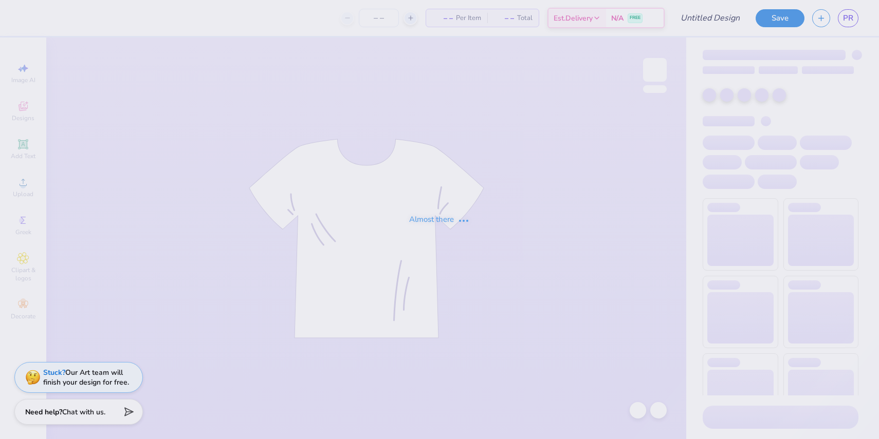
type input "[PERSON_NAME] sports bra"
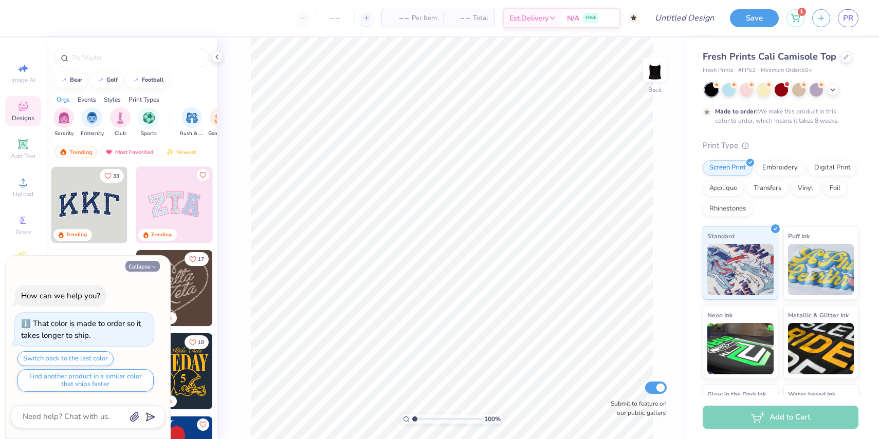
click at [152, 263] on button "Collapse" at bounding box center [142, 266] width 34 height 11
type textarea "x"
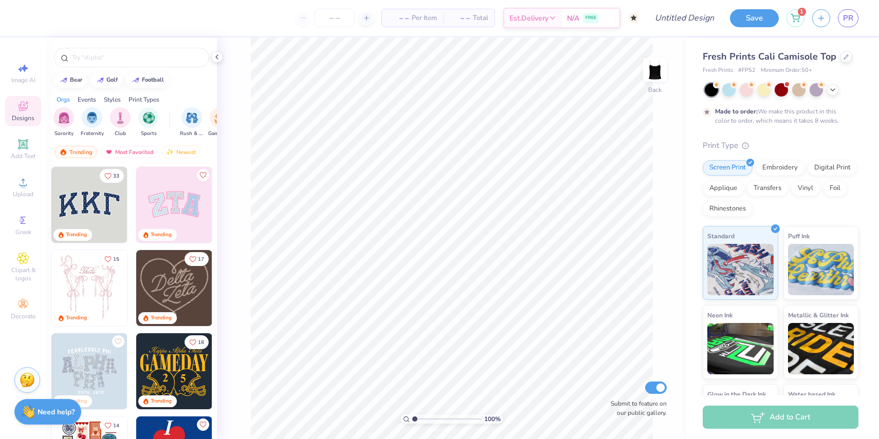
click at [180, 284] on img at bounding box center [174, 288] width 76 height 76
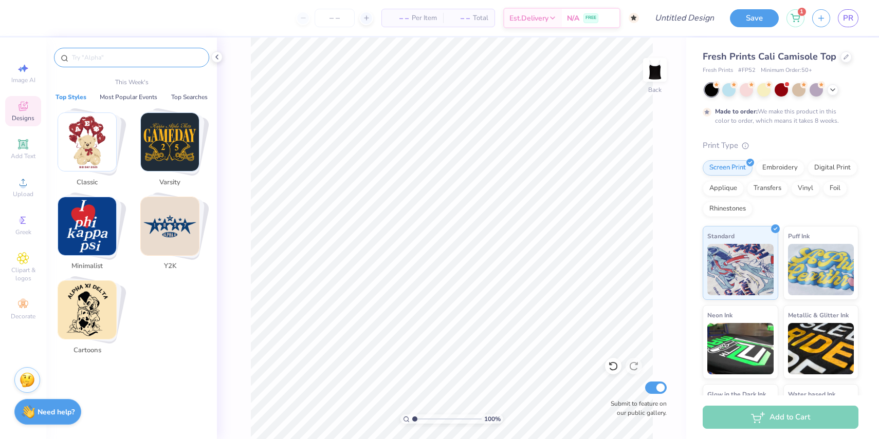
click at [149, 57] on input "text" at bounding box center [137, 57] width 132 height 10
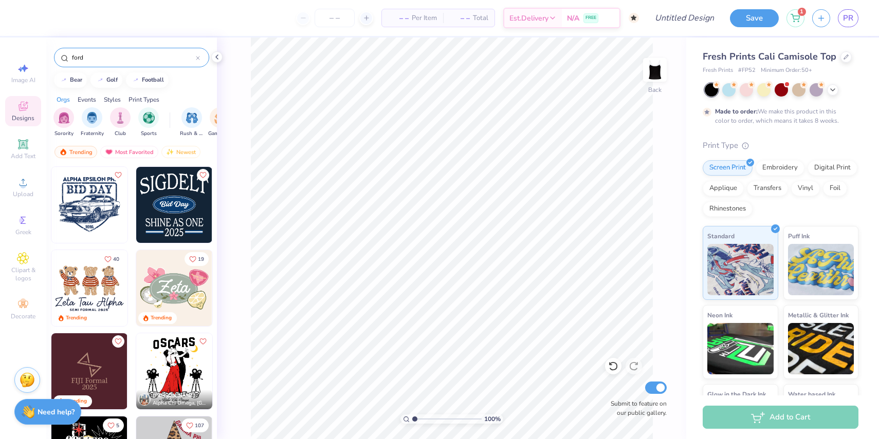
type input "ford"
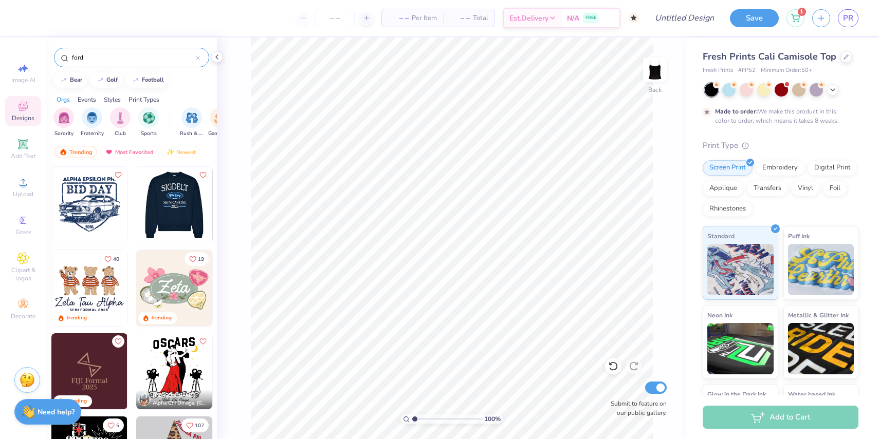
click at [136, 216] on img at bounding box center [98, 205] width 76 height 76
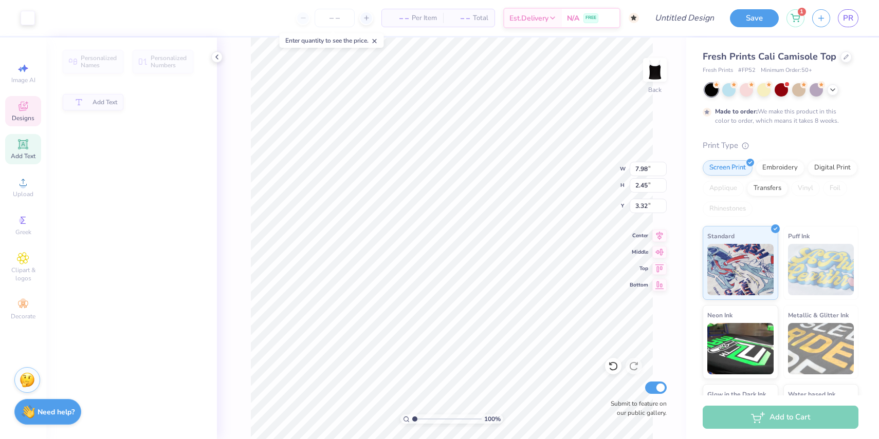
type input "2.45"
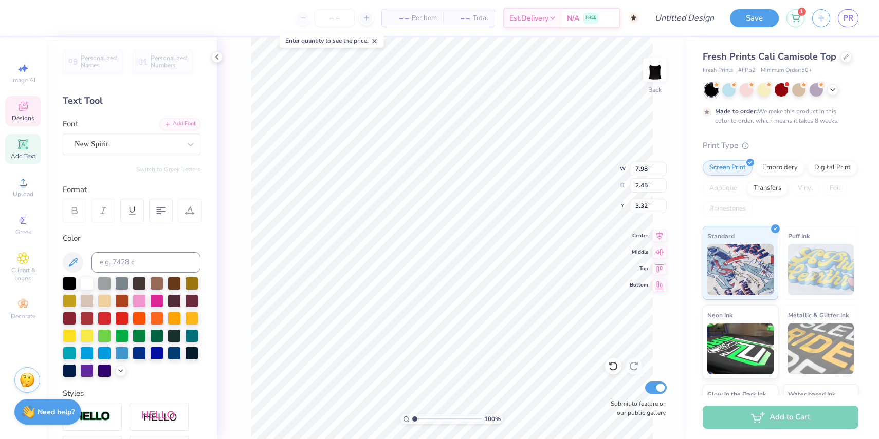
type textarea "T"
type input "6.89"
type input "2.87"
type input "8.55"
type input "3.56"
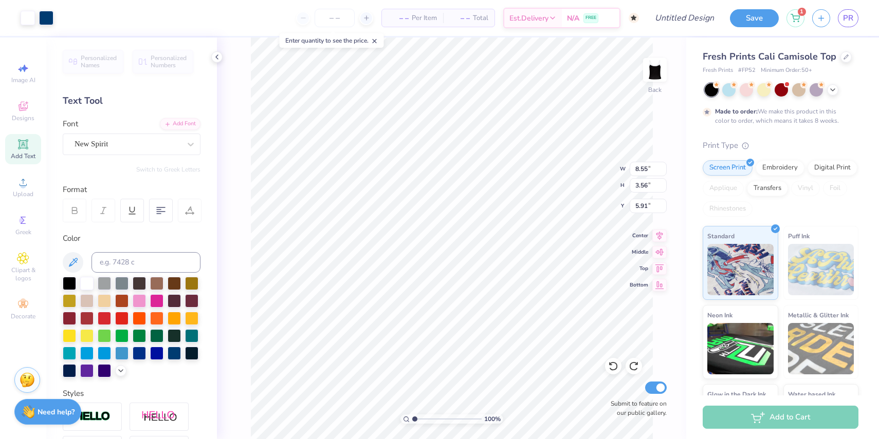
type input "5.92"
type input "7.00"
click at [154, 141] on div "Monteria" at bounding box center [127, 144] width 108 height 16
click at [137, 142] on div "Monteria" at bounding box center [127, 144] width 106 height 12
type input "leck"
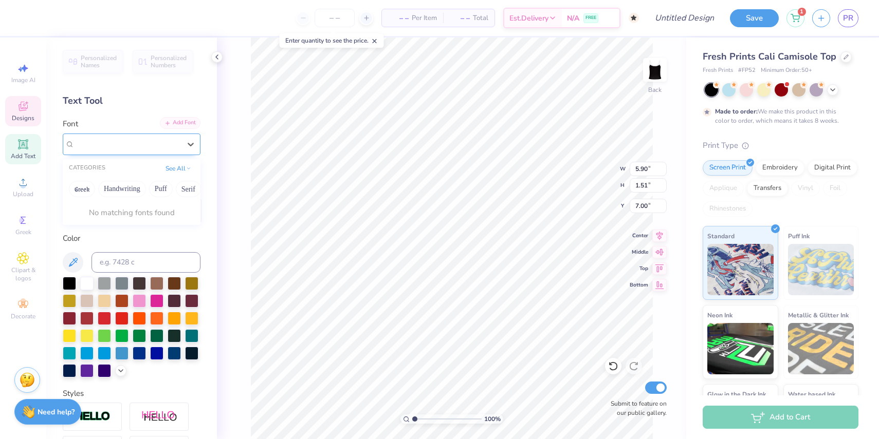
click at [176, 122] on div "Add Font" at bounding box center [180, 123] width 41 height 12
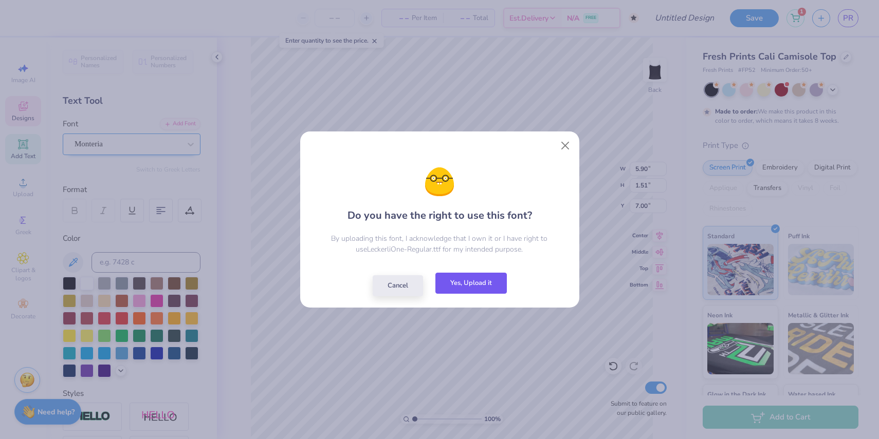
click at [486, 287] on button "Yes, Upload it" at bounding box center [470, 283] width 71 height 21
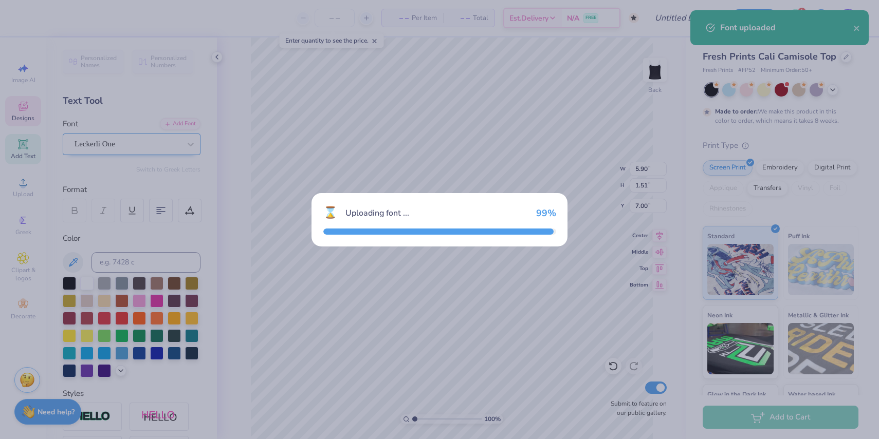
type input "6.46"
type input "1.76"
type input "6.87"
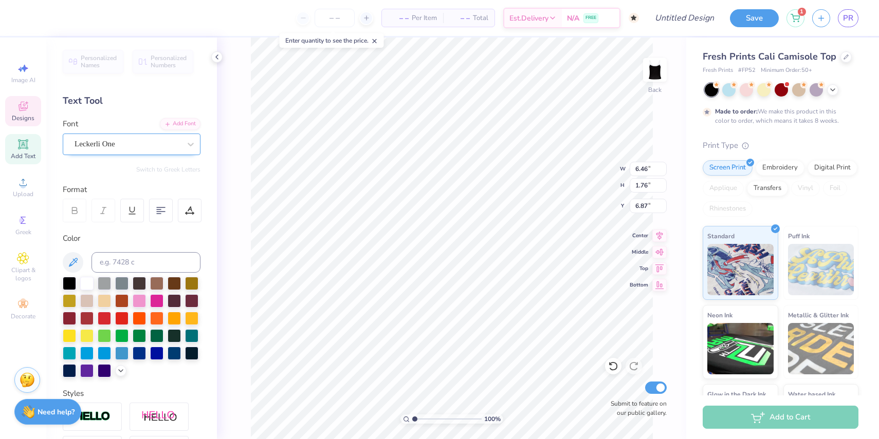
type textarea "B"
type textarea "z"
type textarea "FD"
type input "7.00"
type input "2.81"
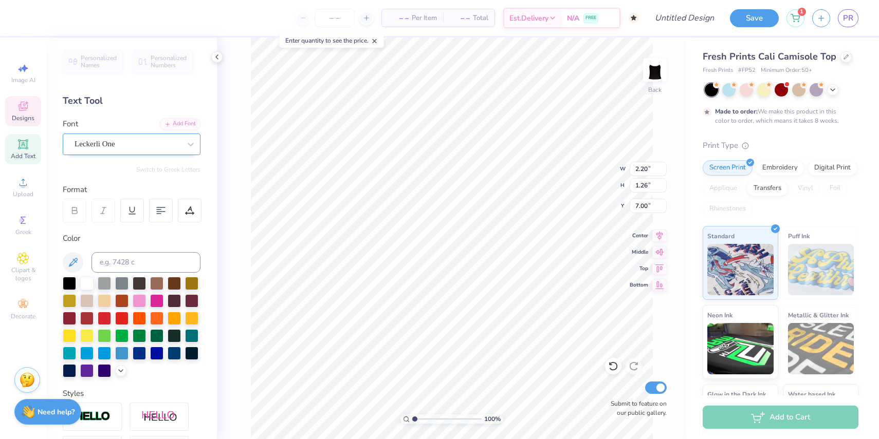
type input "1.61"
type input "10.49"
type input "7.33"
type input "3.05"
type input "6.65"
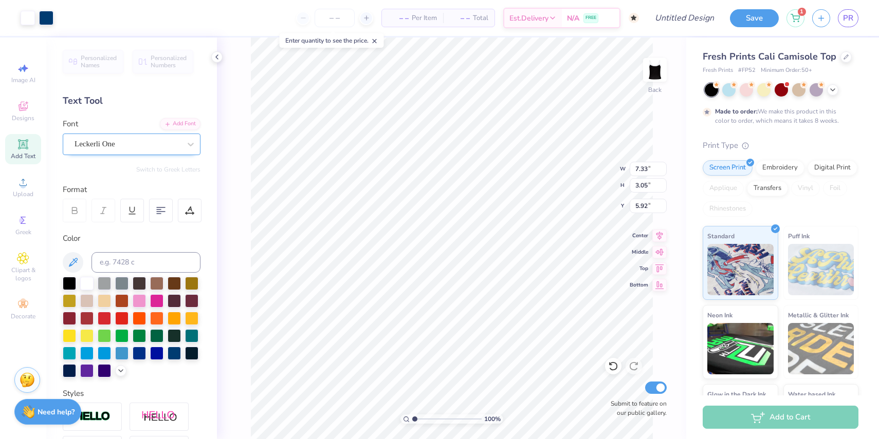
type input "2.90"
type input "4.97"
type input "2.07"
type input "2.92"
click at [653, 385] on input "Submit to feature on our public gallery." at bounding box center [656, 388] width 22 height 12
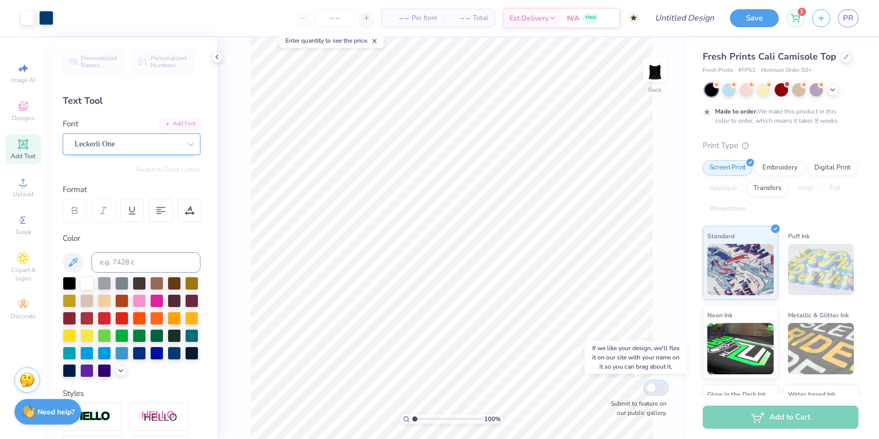
checkbox input "false"
type input "2.08"
click at [653, 71] on img at bounding box center [654, 69] width 41 height 41
click at [653, 71] on img at bounding box center [654, 70] width 21 height 21
click at [698, 24] on input "Design Title" at bounding box center [671, 18] width 101 height 21
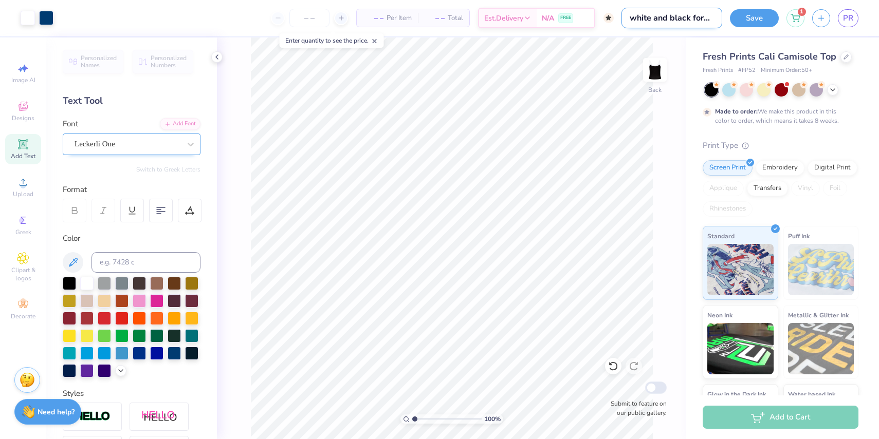
scroll to position [0, 3]
type input "white and black ford FD"
click at [750, 23] on button "Save" at bounding box center [754, 17] width 49 height 18
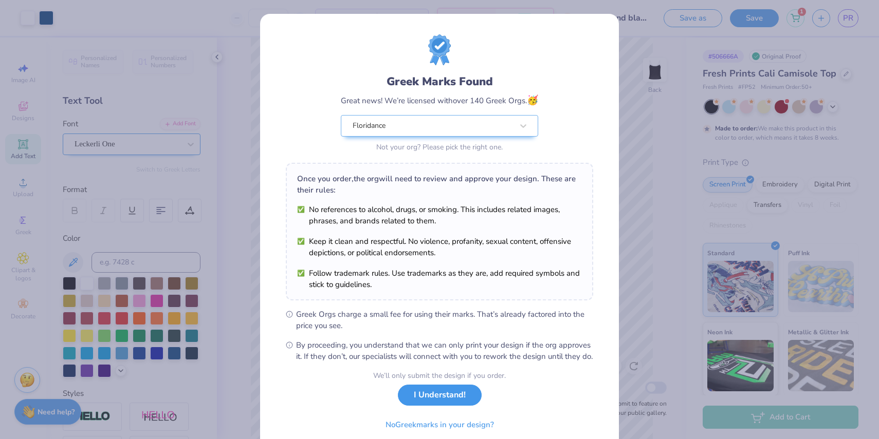
click at [445, 406] on button "I Understand!" at bounding box center [440, 395] width 84 height 21
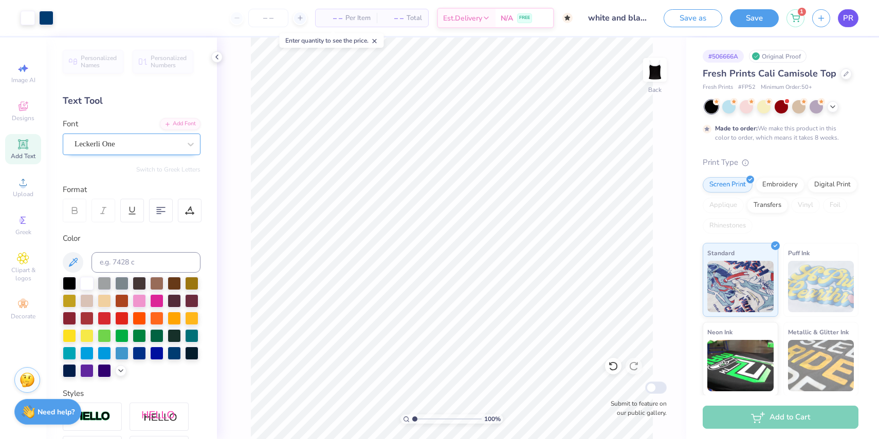
click at [848, 17] on span "PR" at bounding box center [848, 18] width 10 height 12
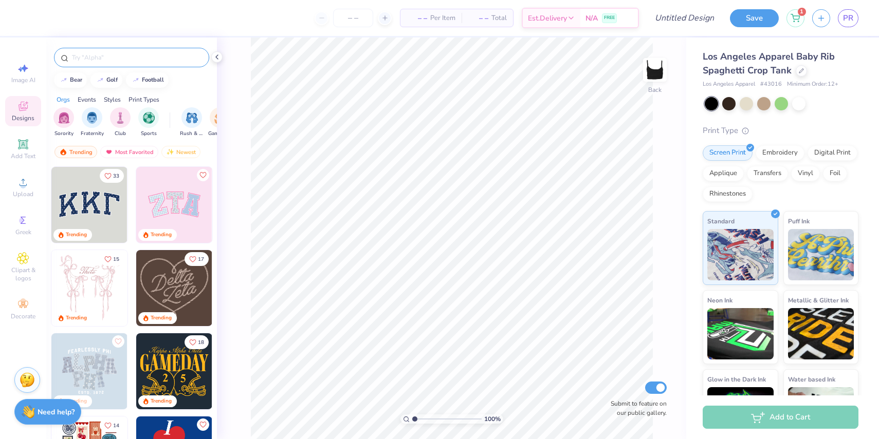
click at [181, 62] on input "text" at bounding box center [137, 57] width 132 height 10
click at [23, 110] on icon at bounding box center [23, 107] width 8 height 7
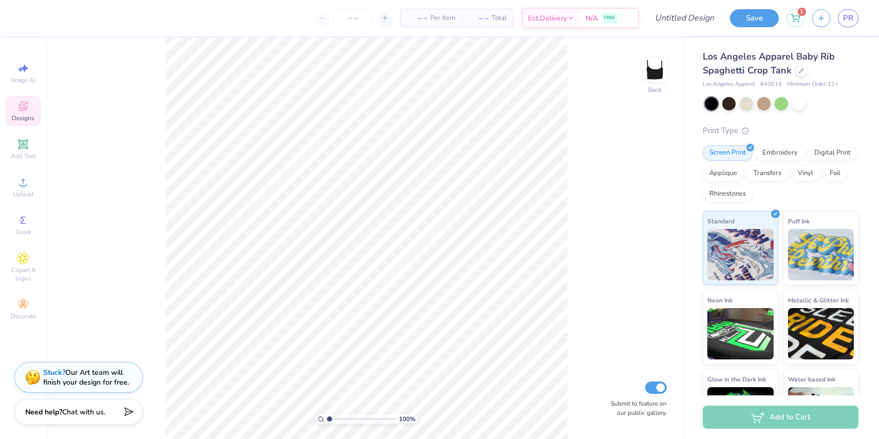
click at [32, 110] on div "Designs" at bounding box center [23, 111] width 36 height 30
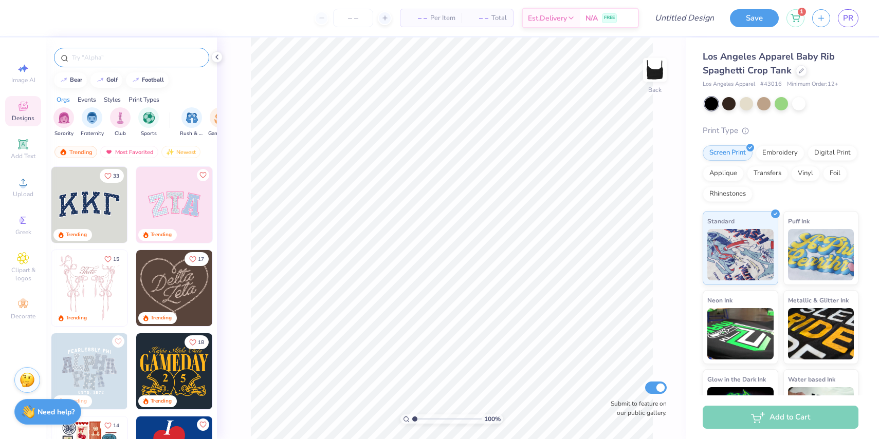
click at [124, 57] on input "text" at bounding box center [137, 57] width 132 height 10
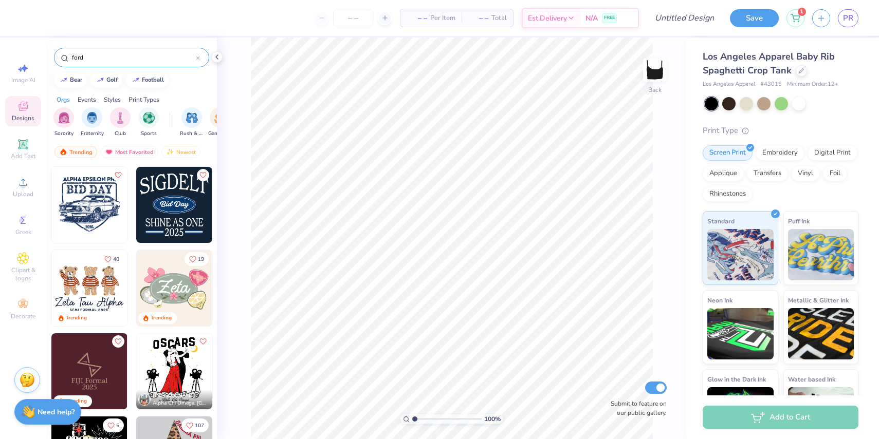
type input "ford"
click at [177, 223] on img at bounding box center [174, 205] width 76 height 76
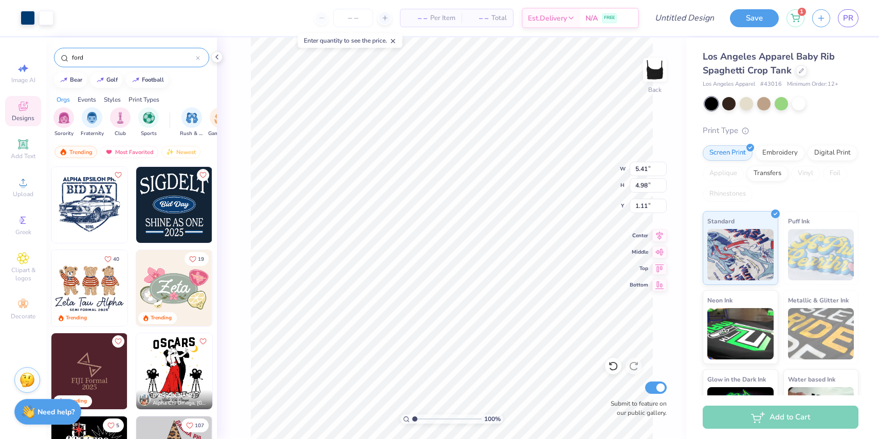
type input "1.11"
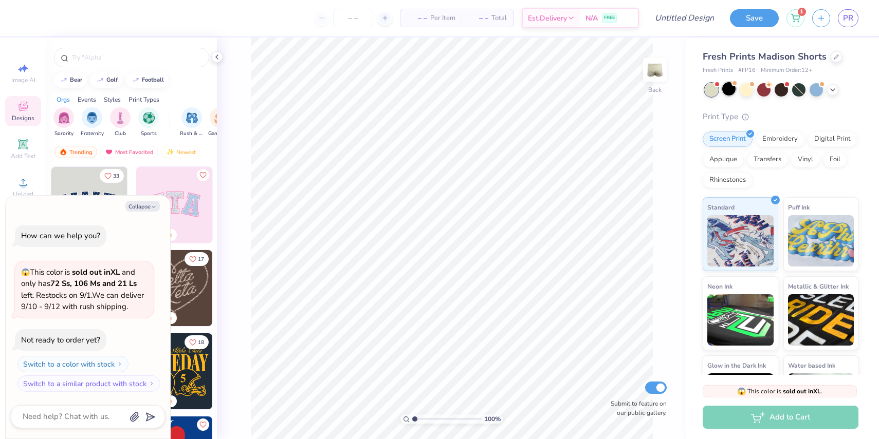
click at [730, 91] on div at bounding box center [728, 88] width 13 height 13
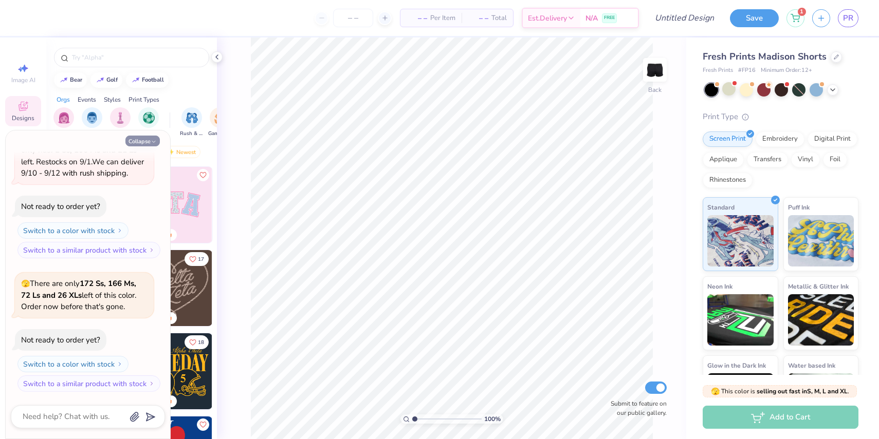
click at [143, 138] on button "Collapse" at bounding box center [142, 141] width 34 height 11
type textarea "x"
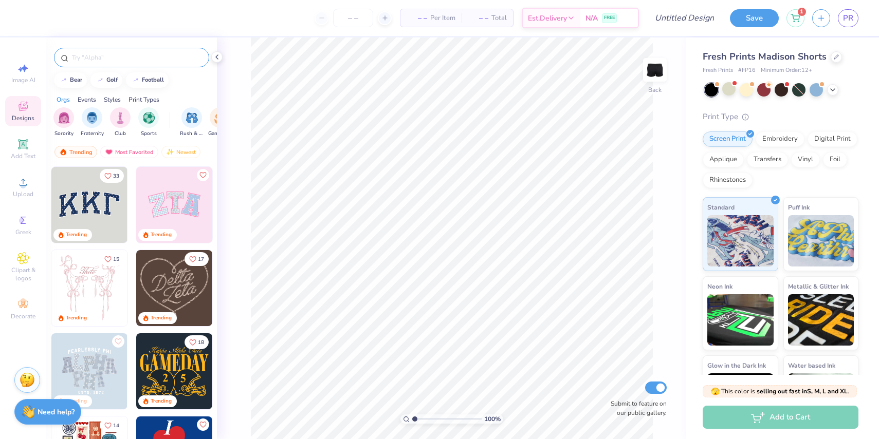
click at [141, 58] on input "text" at bounding box center [137, 57] width 132 height 10
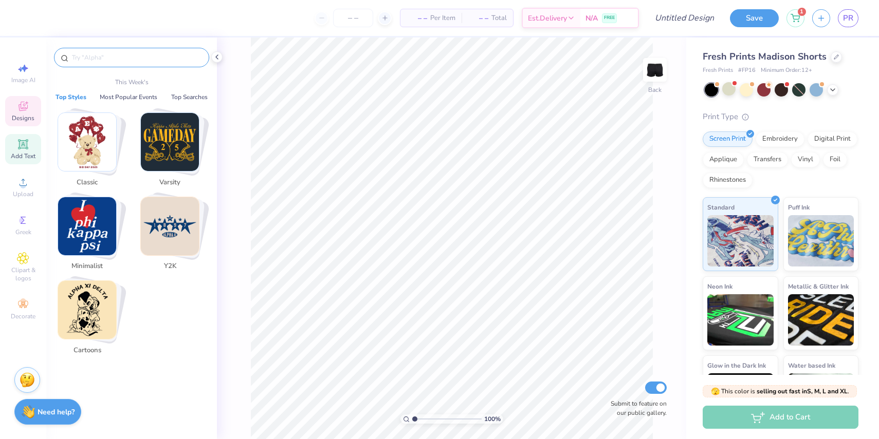
click at [29, 147] on div "Add Text" at bounding box center [23, 149] width 36 height 30
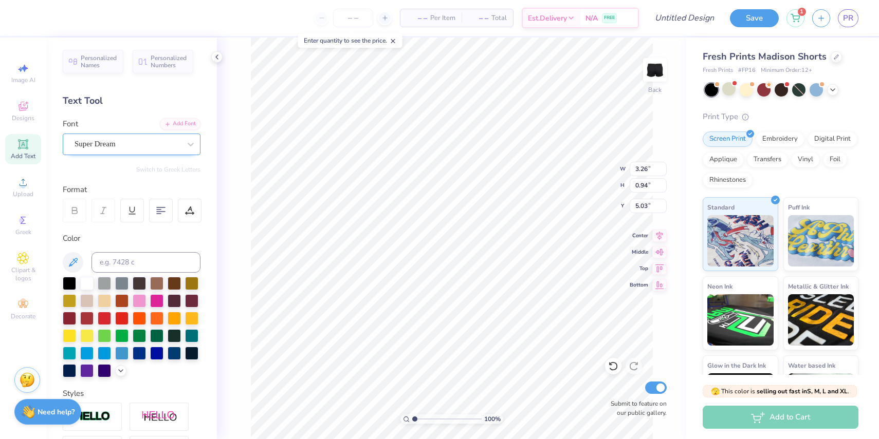
click at [178, 149] on div "Super Dream" at bounding box center [127, 144] width 108 height 16
click at [181, 127] on div "Add Font" at bounding box center [180, 123] width 41 height 12
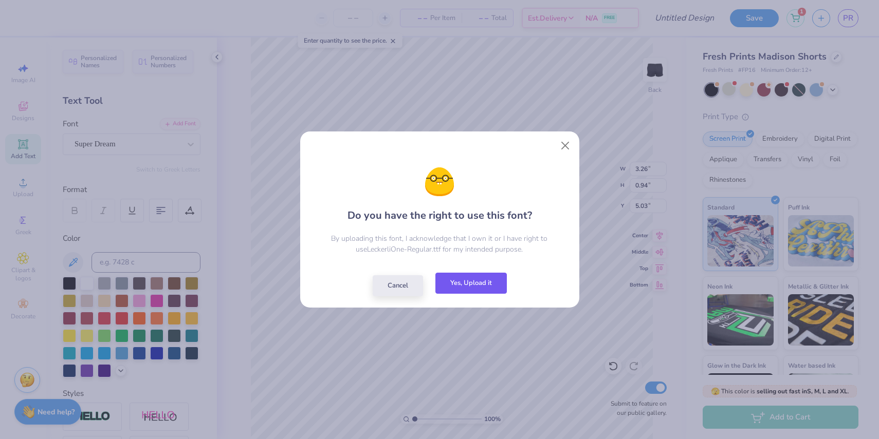
click at [470, 289] on button "Yes, Upload it" at bounding box center [470, 283] width 71 height 21
type input "3.29"
type input "1.07"
type input "4.96"
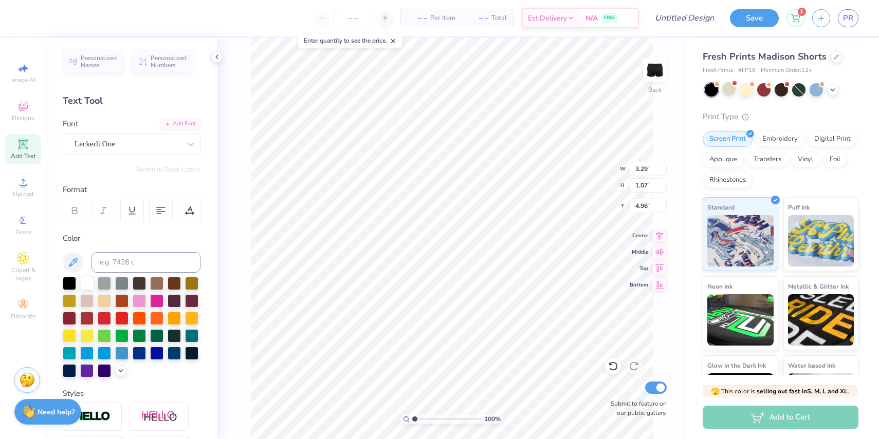
scroll to position [0, 0]
type textarea "Floridance"
type input "6.57"
type input "3.85"
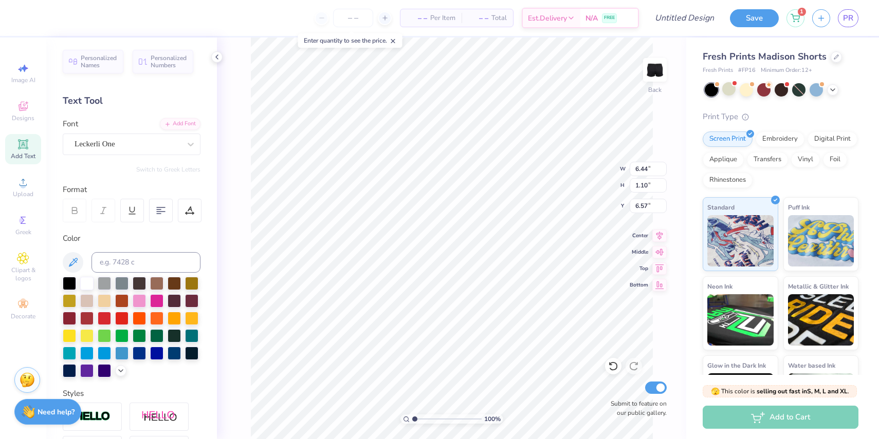
type input "0.66"
type input "8.68"
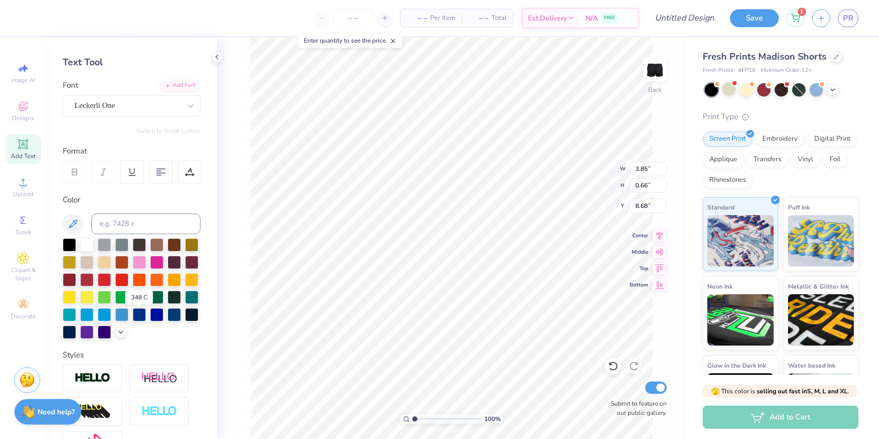
scroll to position [0, 0]
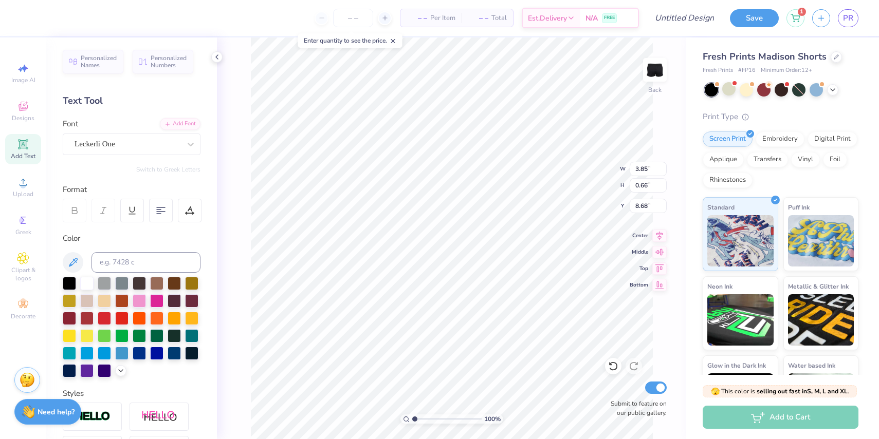
click at [164, 231] on div "Personalized Names Personalized Numbers Text Tool Add Font Font Leckerli One Sw…" at bounding box center [131, 239] width 171 height 402
type input "9.13"
click at [815, 88] on div at bounding box center [815, 88] width 13 height 13
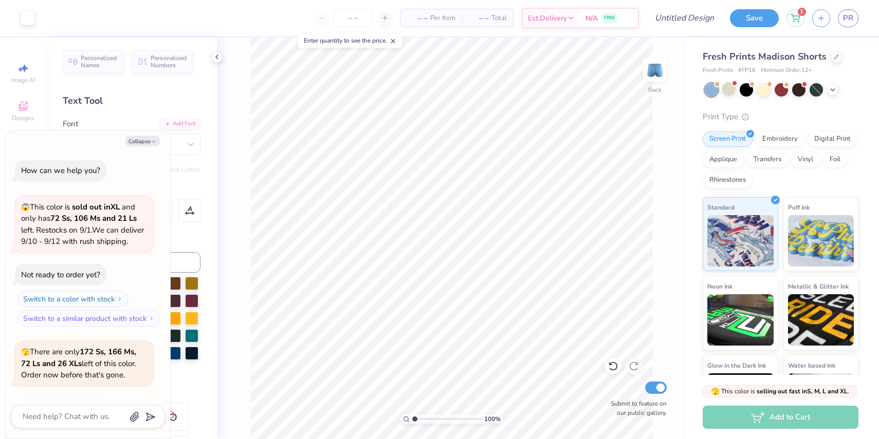
scroll to position [202, 0]
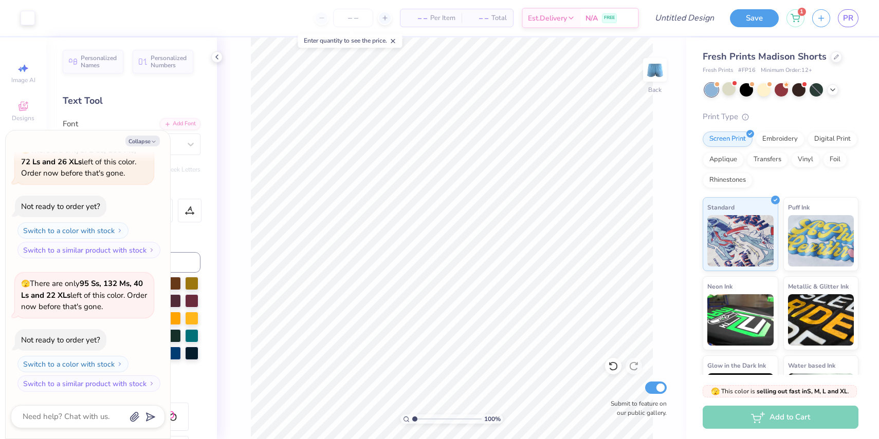
click at [838, 90] on div at bounding box center [781, 89] width 154 height 13
click at [831, 90] on icon at bounding box center [832, 89] width 8 height 8
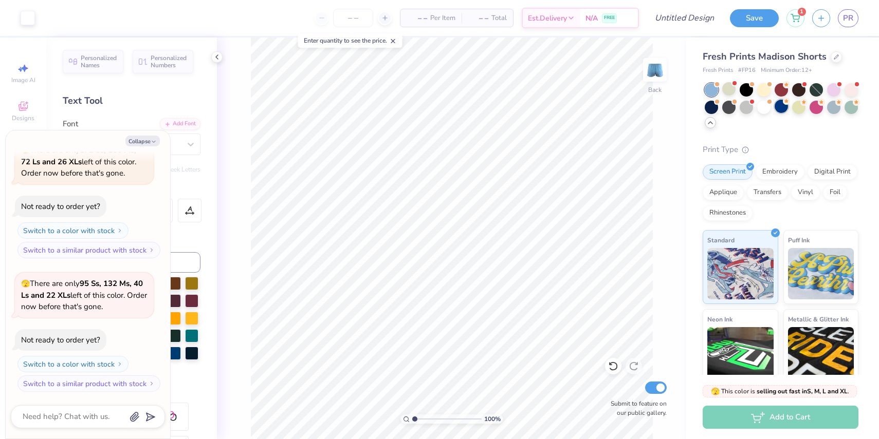
click at [782, 105] on div at bounding box center [780, 106] width 13 height 13
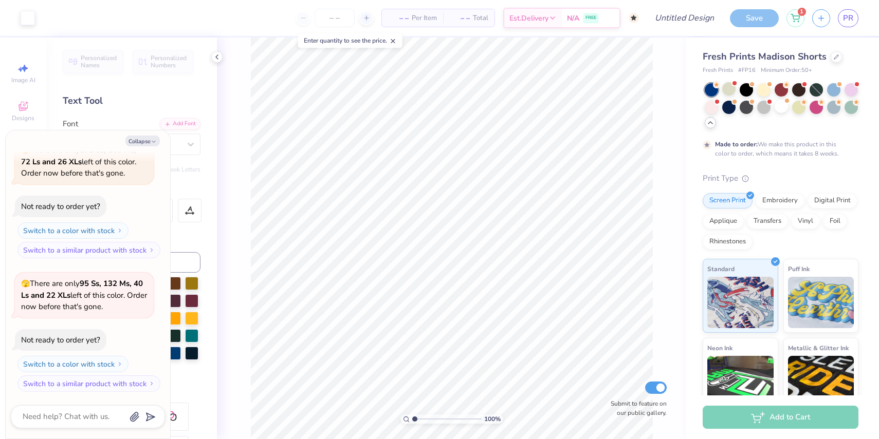
scroll to position [287, 0]
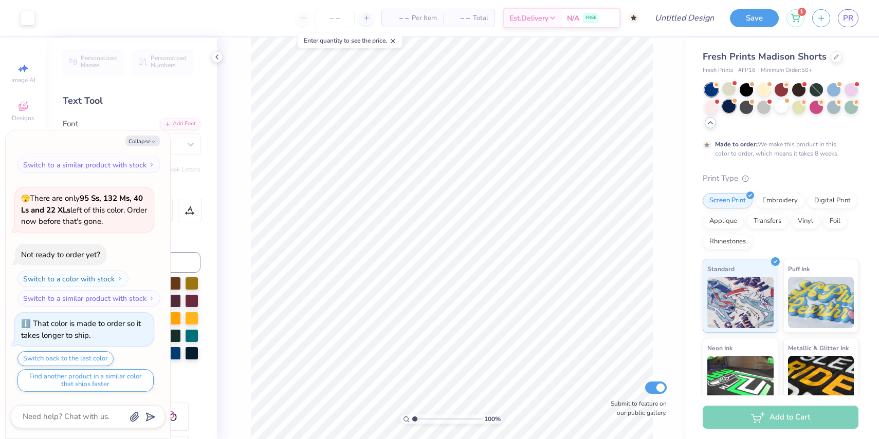
click at [733, 107] on div at bounding box center [728, 106] width 13 height 13
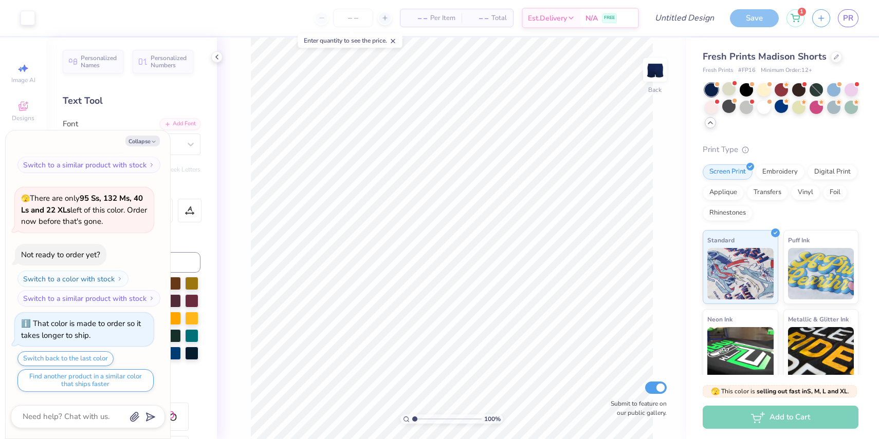
scroll to position [472, 0]
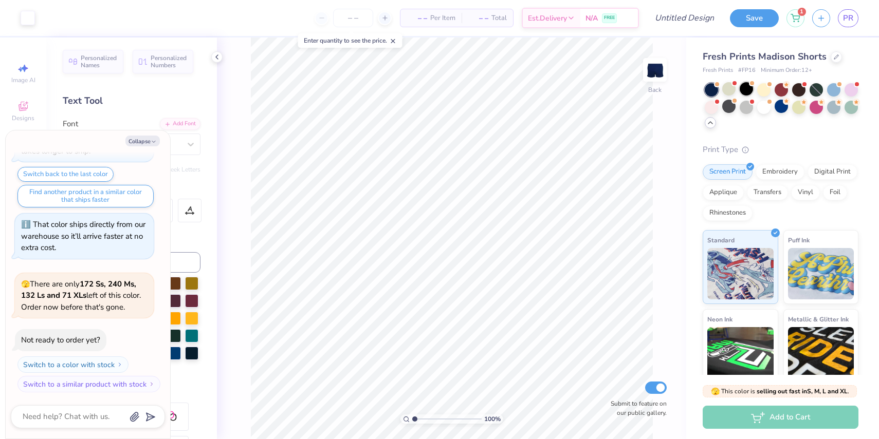
click at [748, 88] on div at bounding box center [745, 88] width 13 height 13
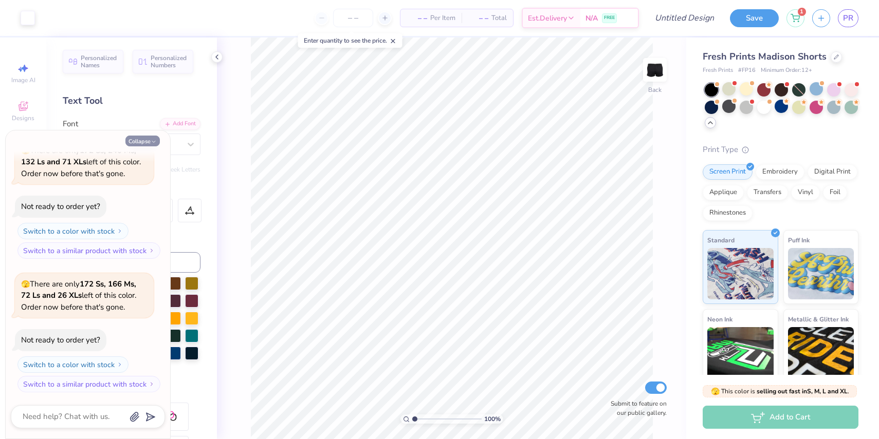
click at [148, 142] on button "Collapse" at bounding box center [142, 141] width 34 height 11
type textarea "x"
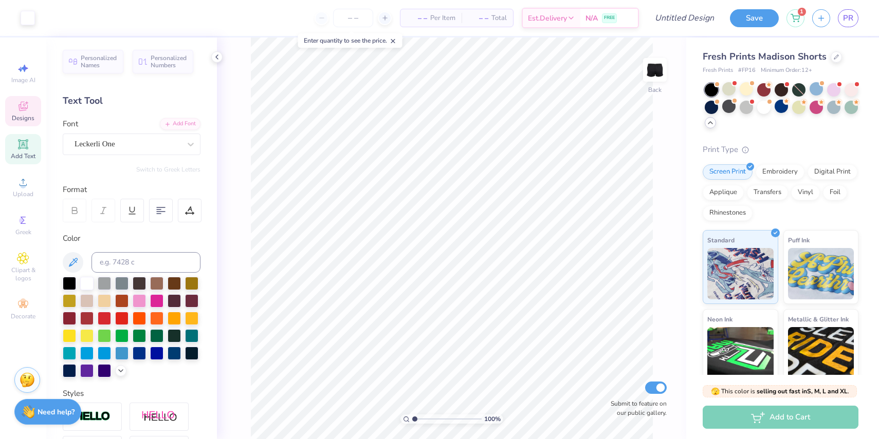
click at [32, 115] on span "Designs" at bounding box center [23, 118] width 23 height 8
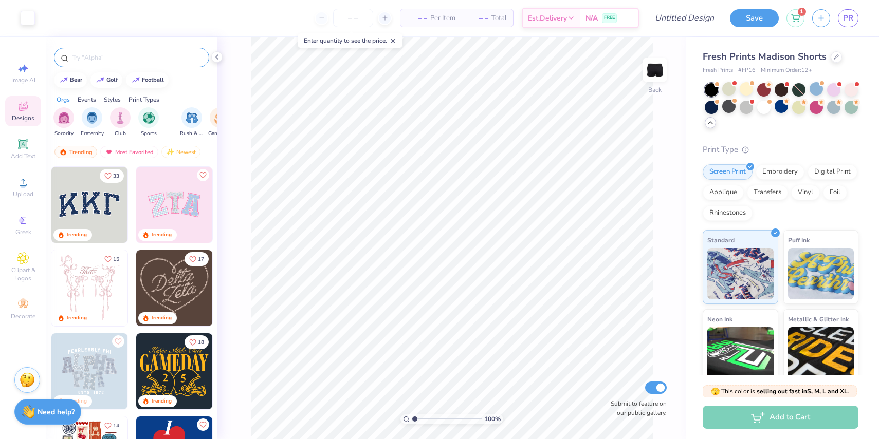
click at [151, 54] on input "text" at bounding box center [137, 57] width 132 height 10
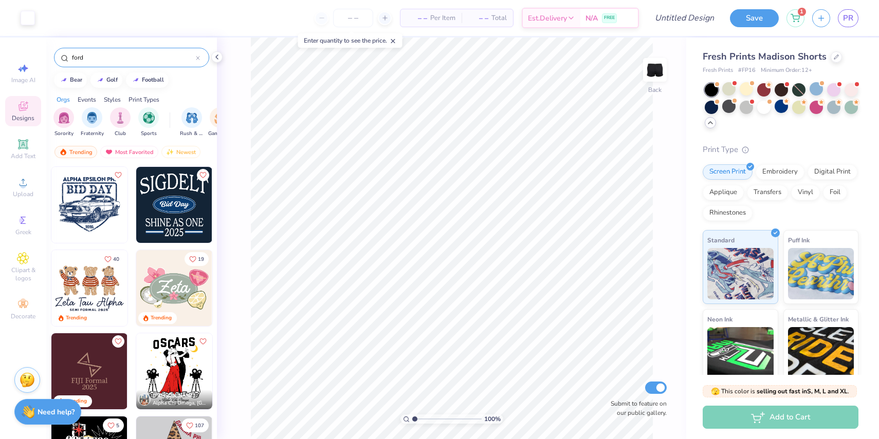
type input "ford"
click at [188, 216] on img at bounding box center [174, 205] width 76 height 76
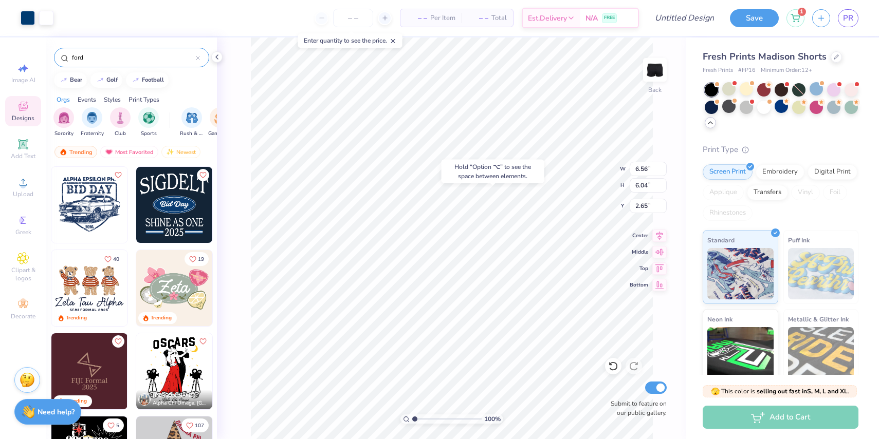
type input "2.65"
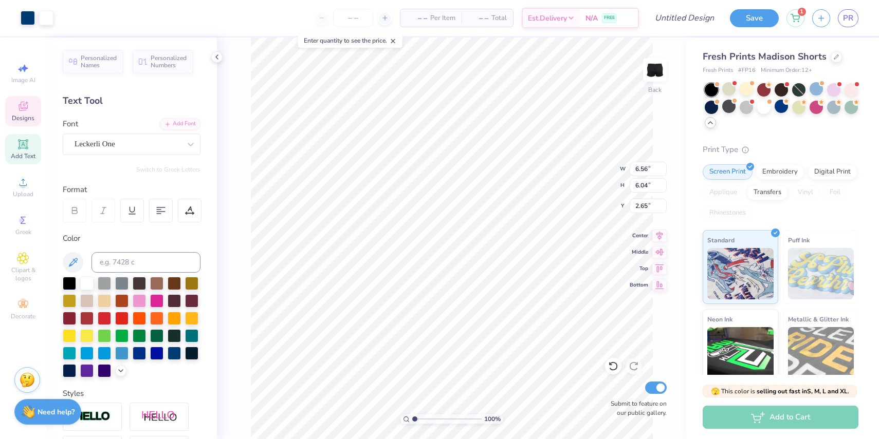
type input "2.64"
type input "2.02"
type textarea "S"
type textarea "f"
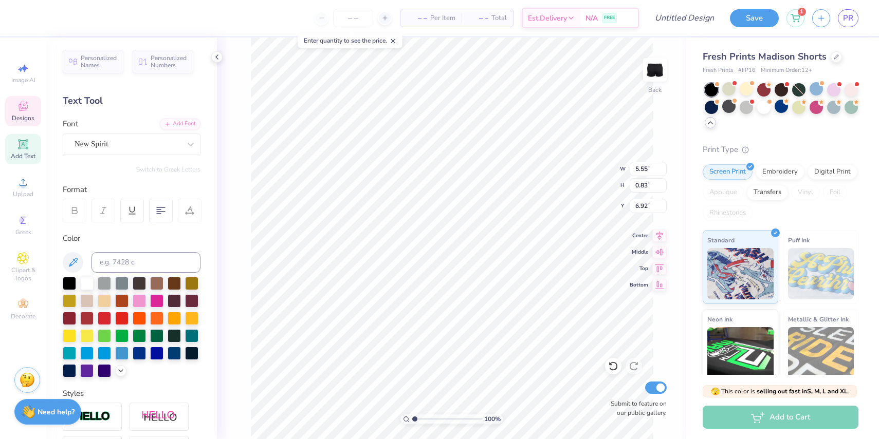
type textarea "Floridance"
type input "1.78"
type input "0.78"
type input "7.90"
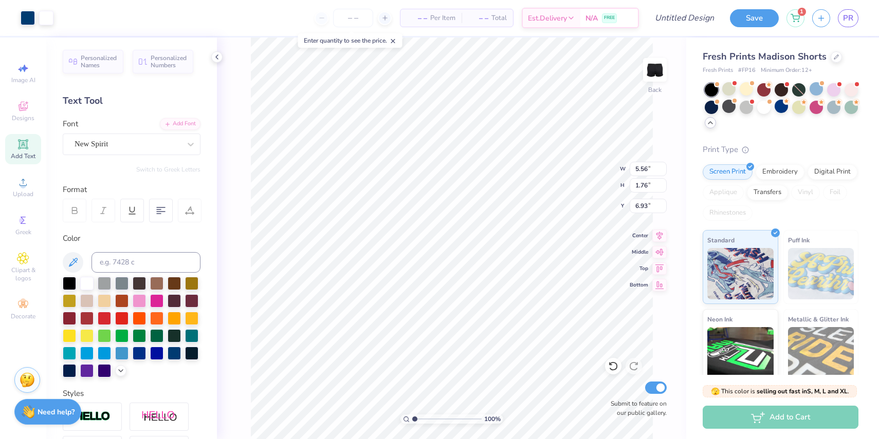
type input "7.95"
type input "3.15"
type input "1.00"
type input "8.72"
click at [352, 18] on input "number" at bounding box center [353, 18] width 40 height 18
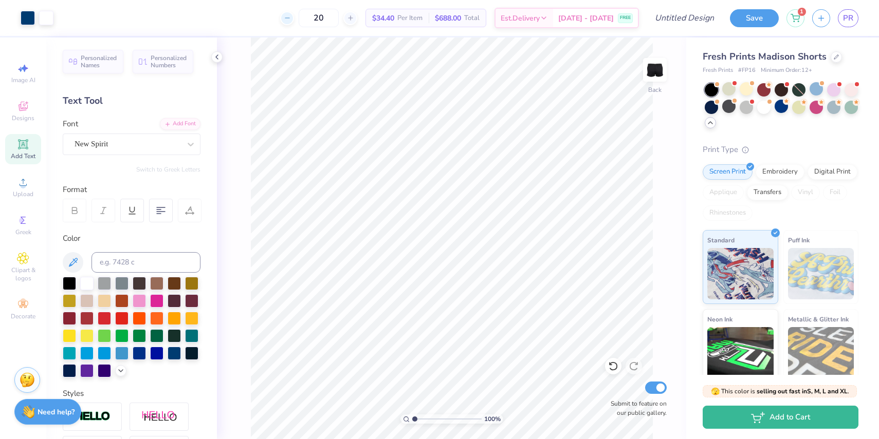
click at [294, 18] on div at bounding box center [287, 18] width 14 height 14
type input "17"
